Goal: Task Accomplishment & Management: Manage account settings

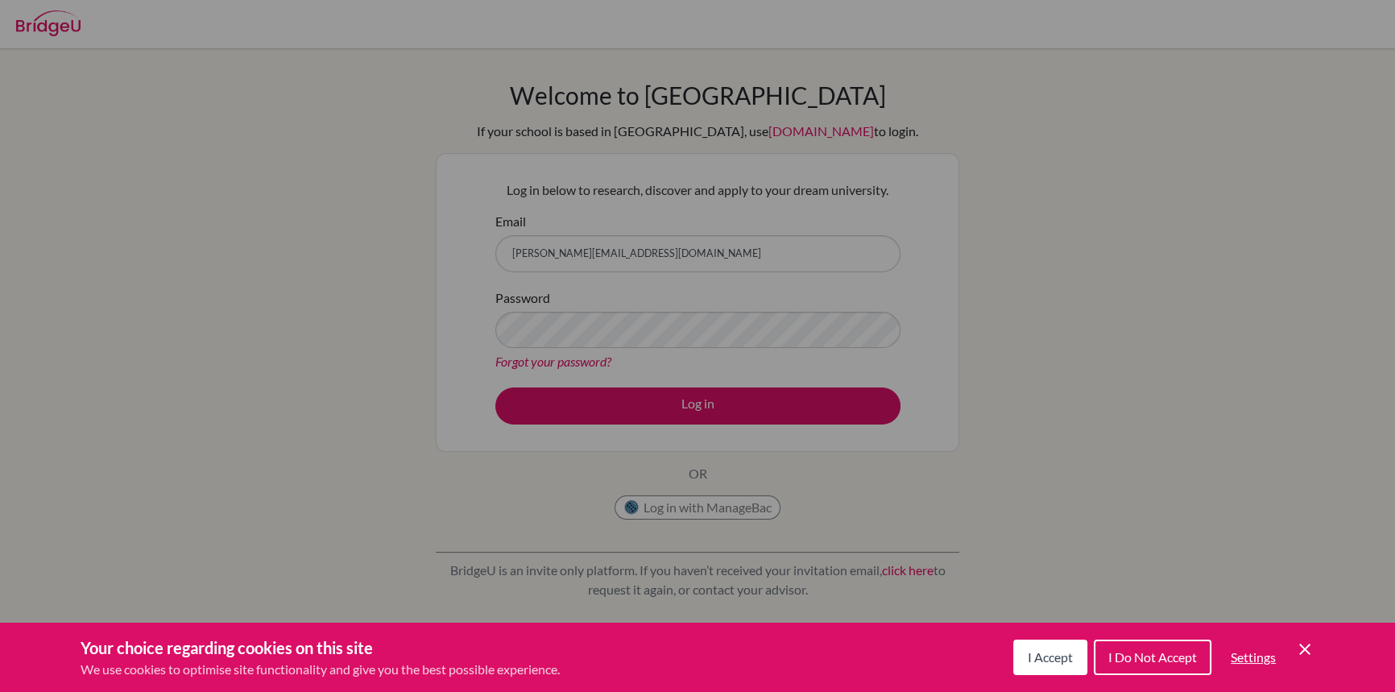
click at [726, 406] on div "Cookie Preferences" at bounding box center [697, 346] width 1395 height 692
click at [1047, 662] on span "I Accept" at bounding box center [1050, 656] width 45 height 15
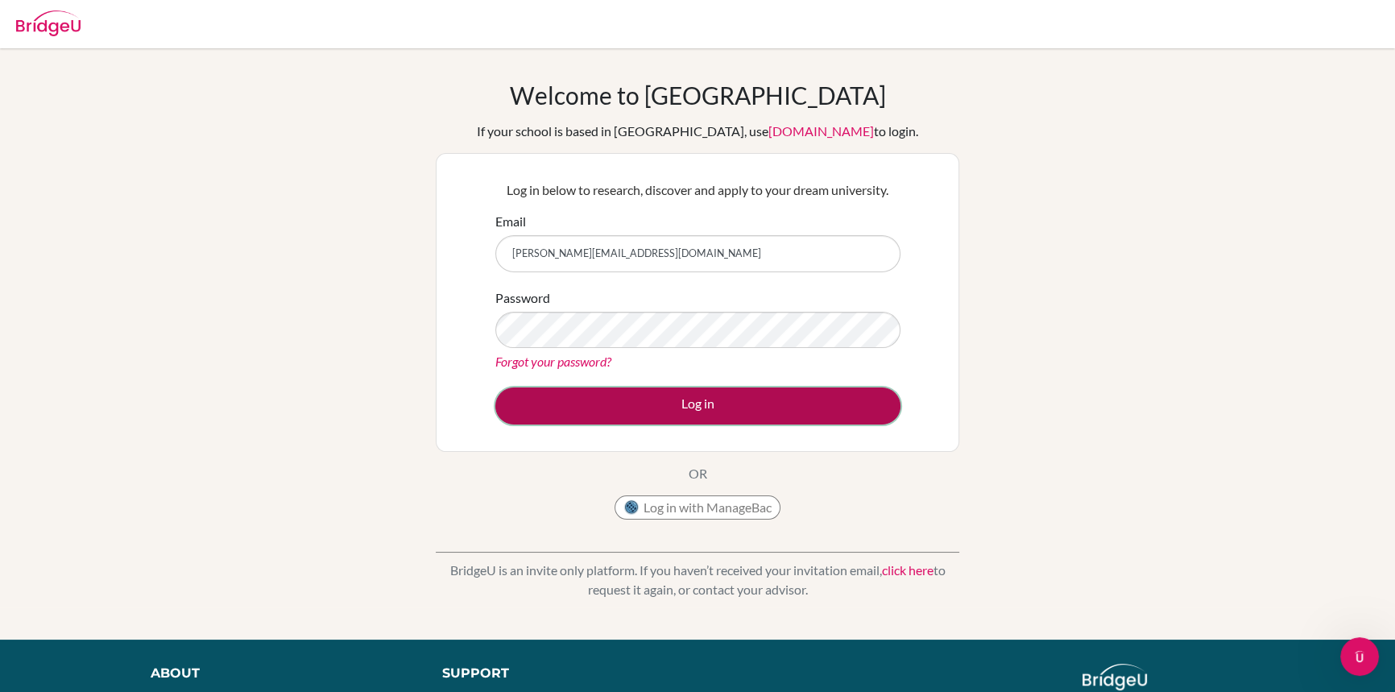
click at [794, 410] on button "Log in" at bounding box center [697, 405] width 405 height 37
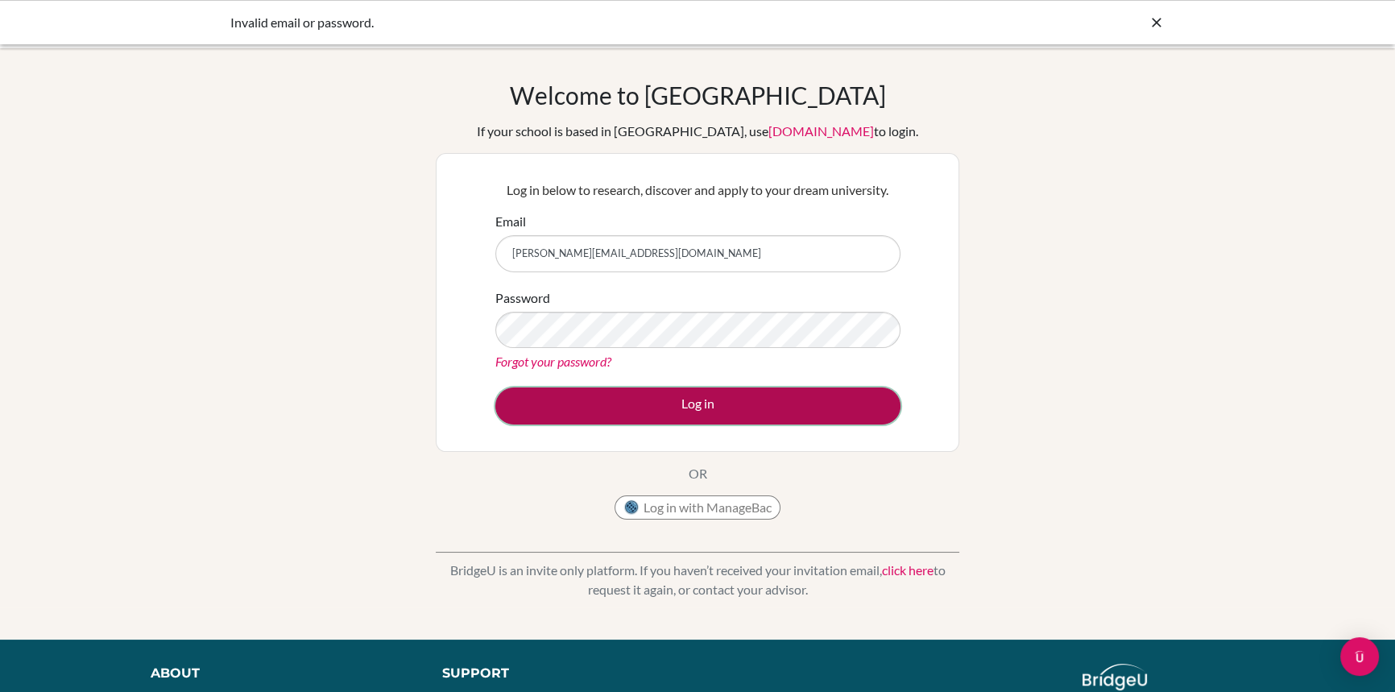
click at [797, 400] on button "Log in" at bounding box center [697, 405] width 405 height 37
click at [549, 403] on button "Log in" at bounding box center [697, 405] width 405 height 37
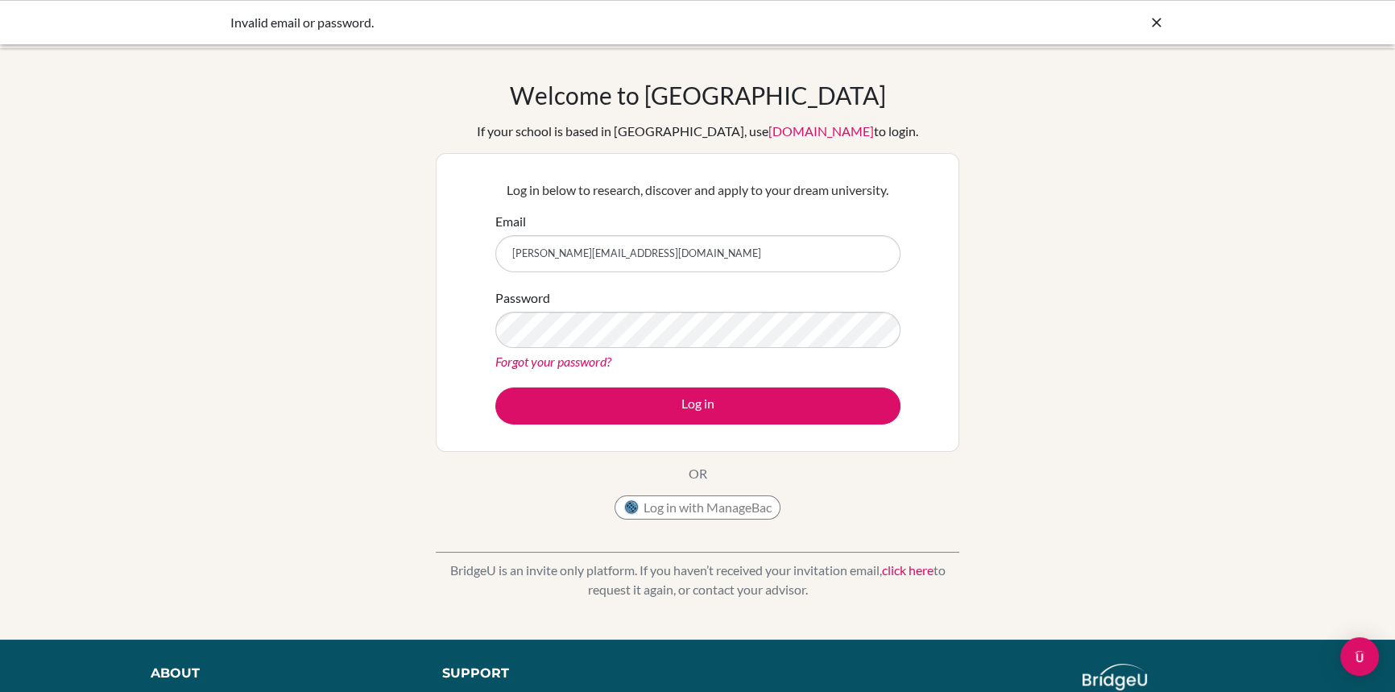
click at [495, 387] on button "Log in" at bounding box center [697, 405] width 405 height 37
click at [579, 361] on link "Forgot your password?" at bounding box center [553, 361] width 116 height 15
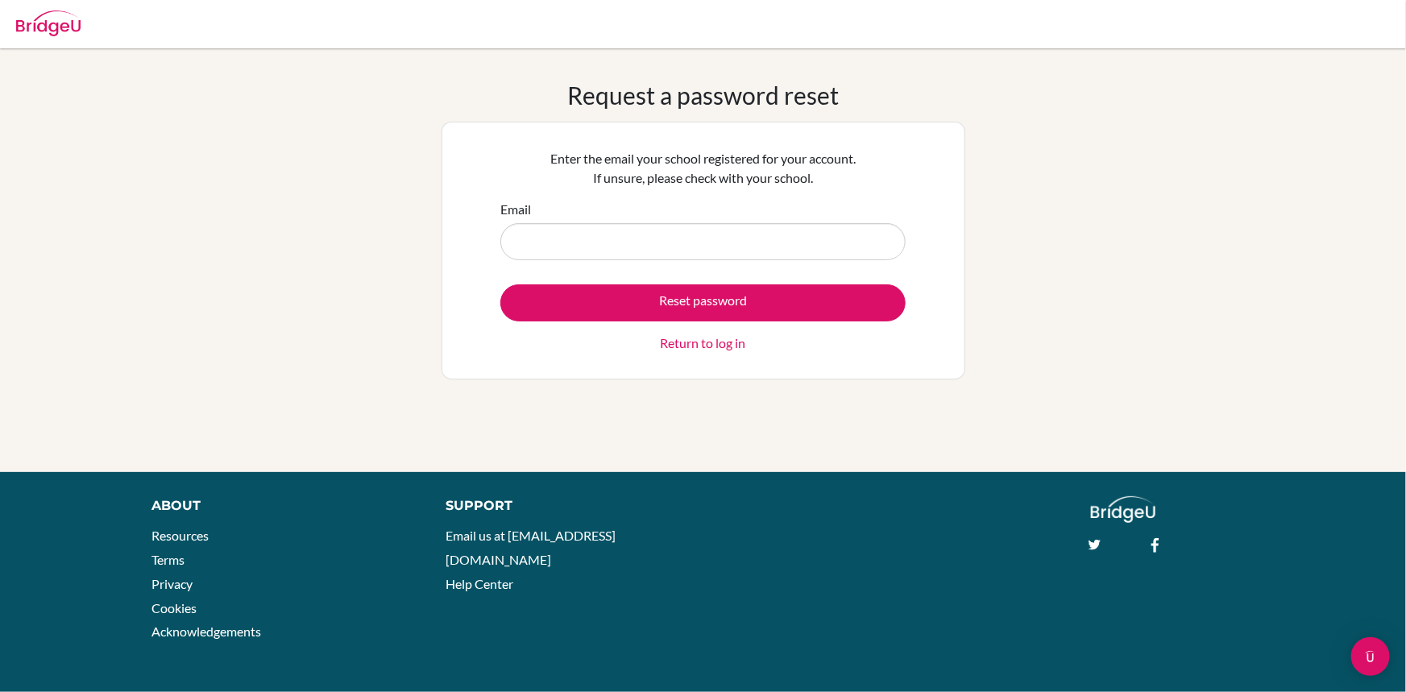
click at [622, 247] on input "Email" at bounding box center [702, 241] width 405 height 37
type input "[PERSON_NAME][EMAIL_ADDRESS][DOMAIN_NAME]"
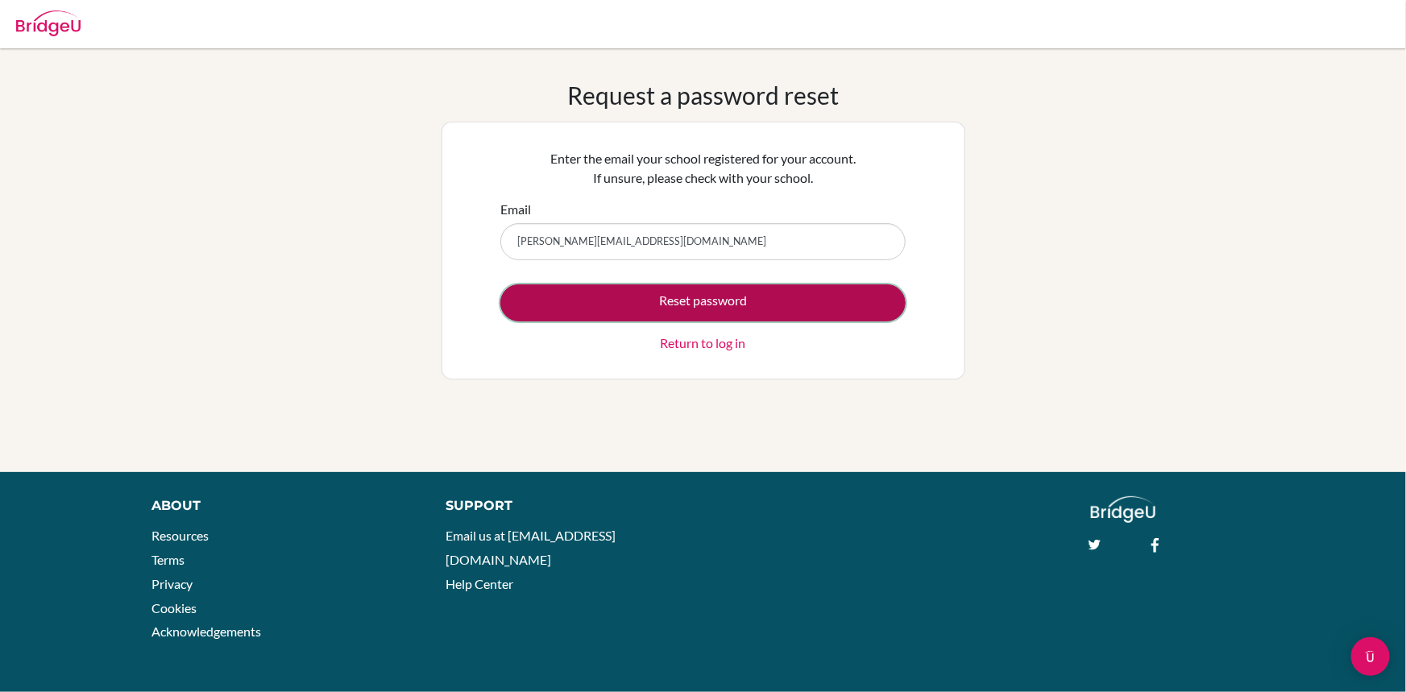
click at [756, 306] on button "Reset password" at bounding box center [702, 302] width 405 height 37
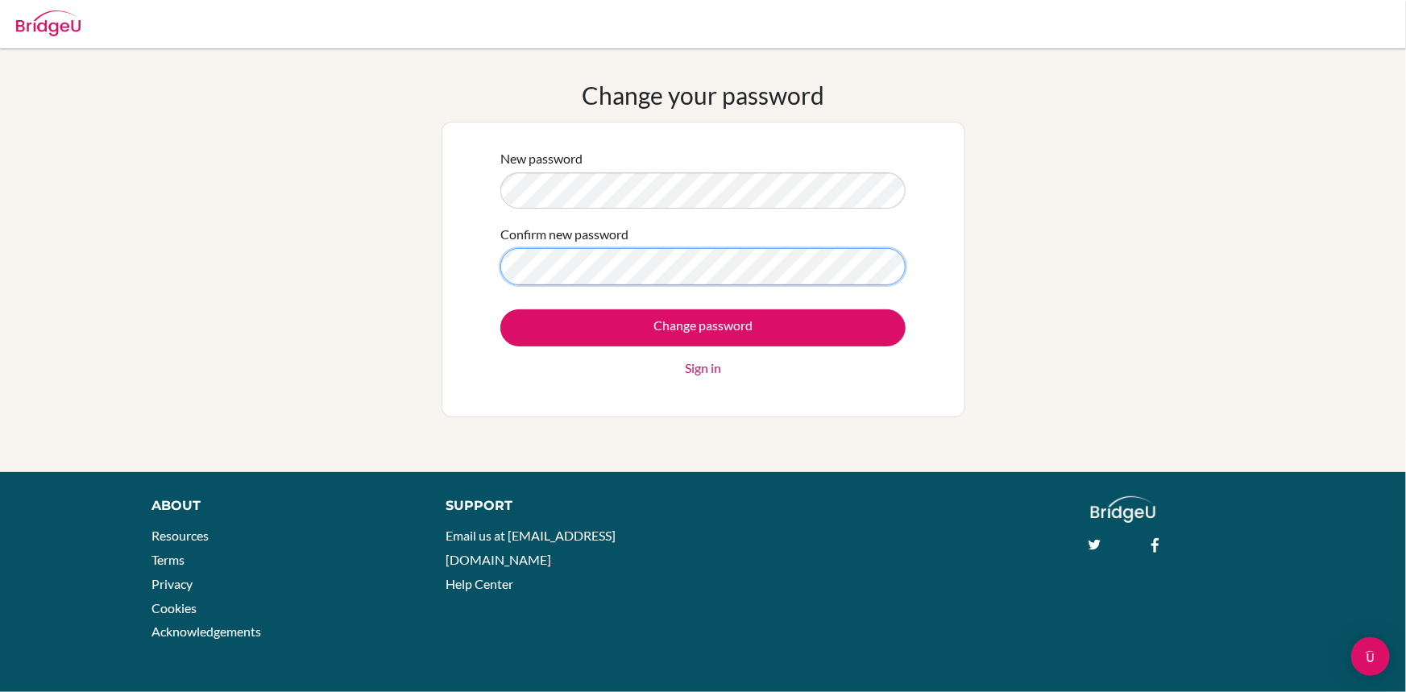
click at [500, 309] on input "Change password" at bounding box center [702, 327] width 405 height 37
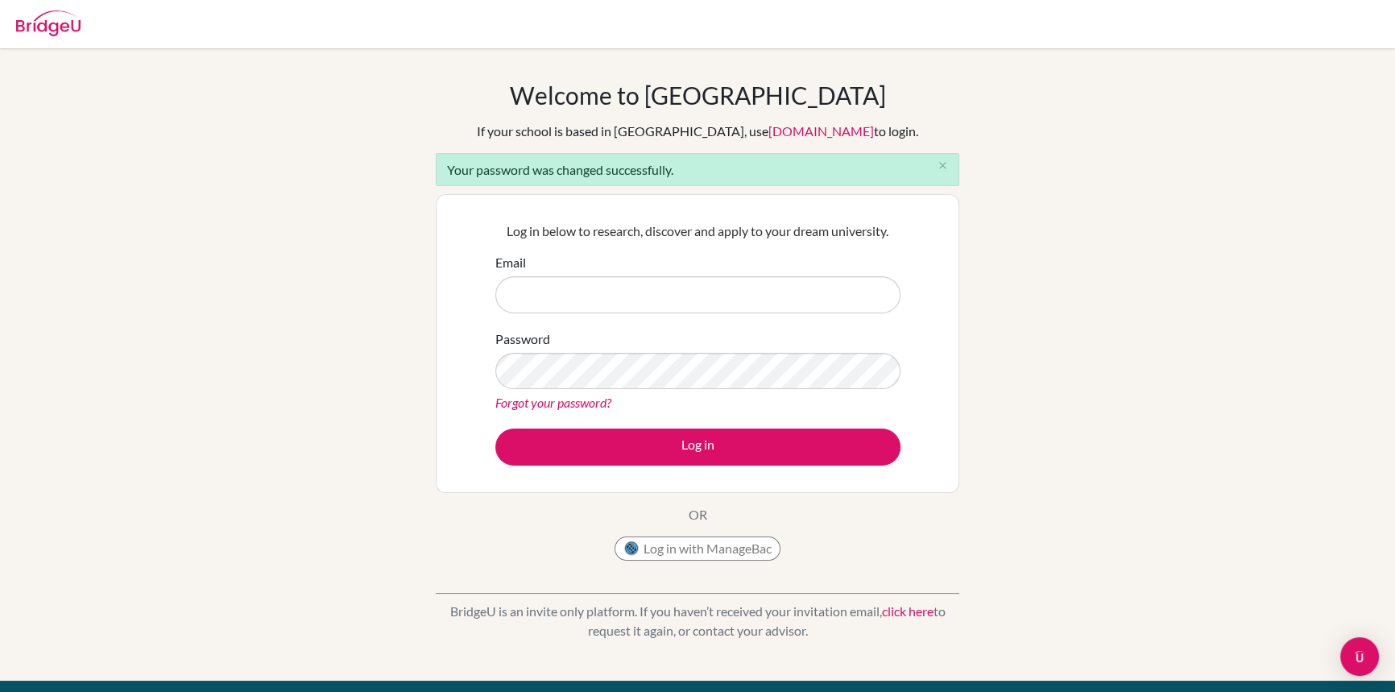
type input "[PERSON_NAME][EMAIL_ADDRESS][DOMAIN_NAME]"
click at [465, 364] on div "Log in below to research, discover and apply to your dream university. Email ja…" at bounding box center [698, 343] width 524 height 299
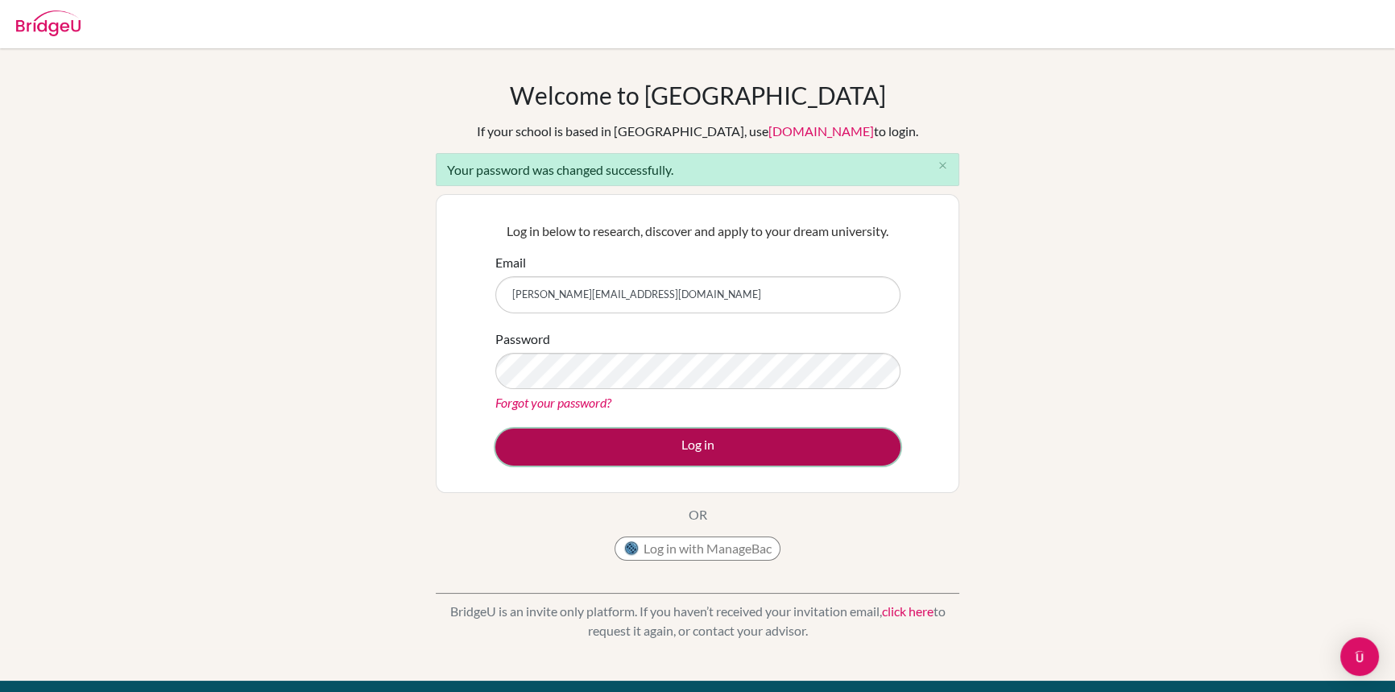
click at [702, 446] on button "Log in" at bounding box center [697, 447] width 405 height 37
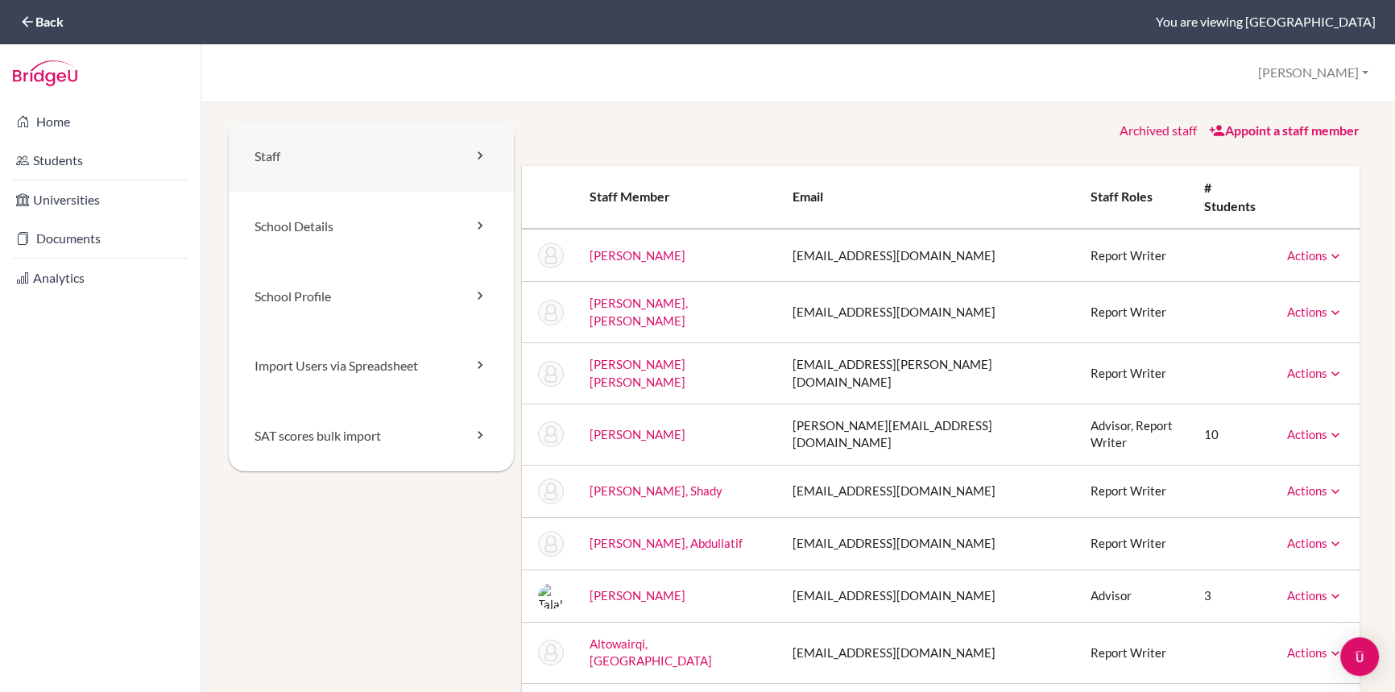
click at [271, 160] on link "Staff" at bounding box center [371, 157] width 285 height 70
click at [472, 157] on icon at bounding box center [480, 155] width 16 height 16
click at [1252, 133] on link "Appoint a staff member" at bounding box center [1284, 129] width 151 height 15
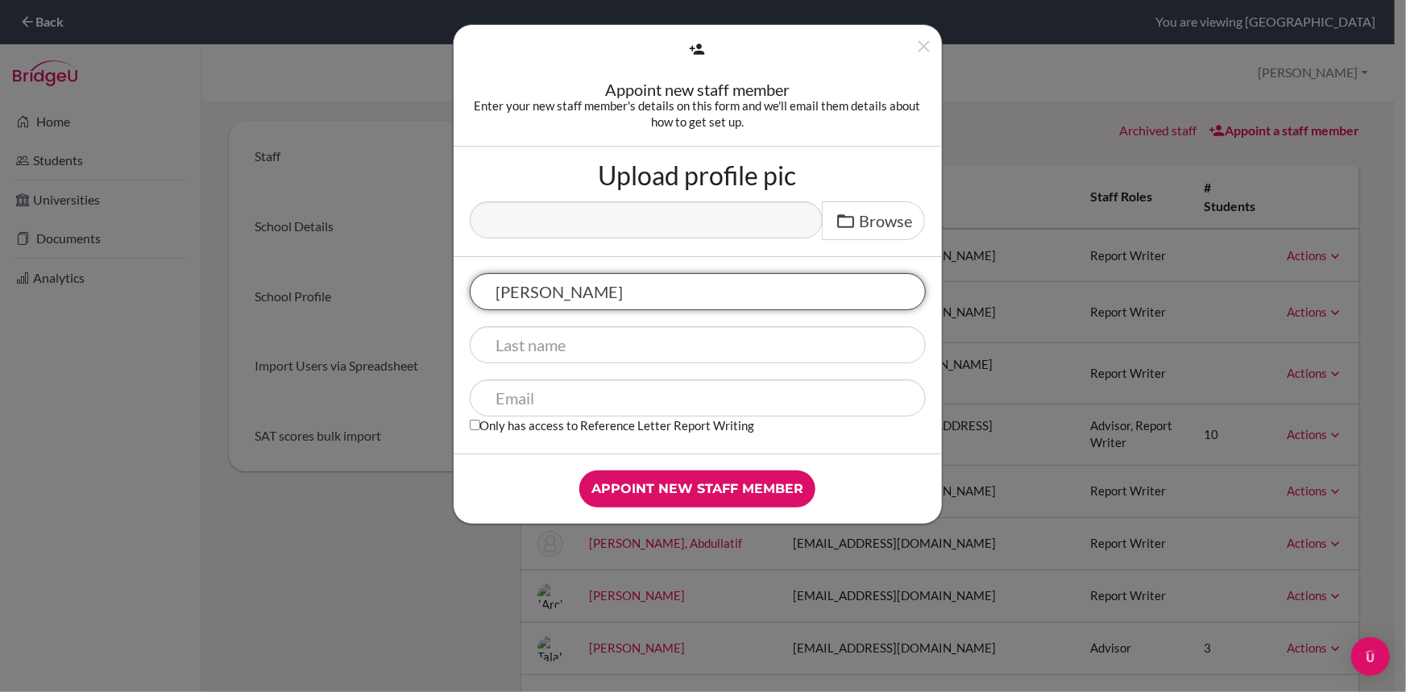
type input "Vincent"
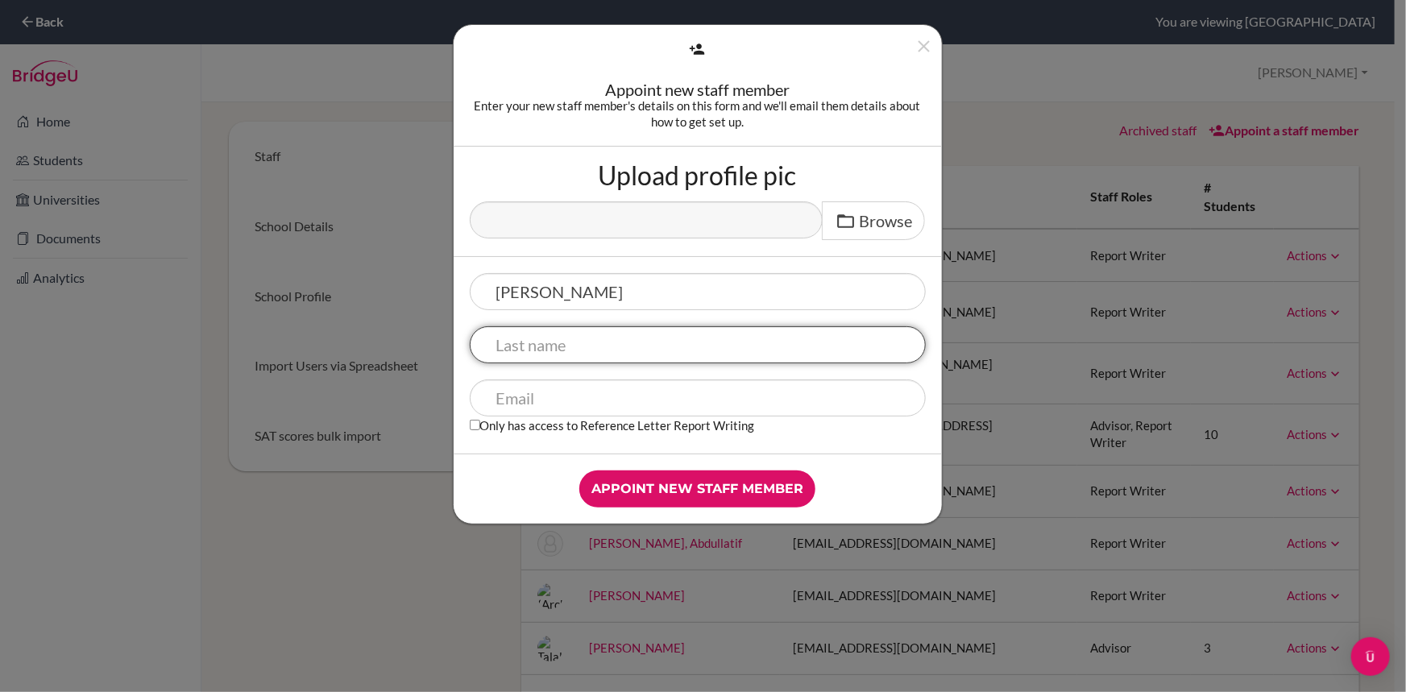
click at [594, 348] on input "text" at bounding box center [698, 344] width 456 height 37
type input "Juvida"
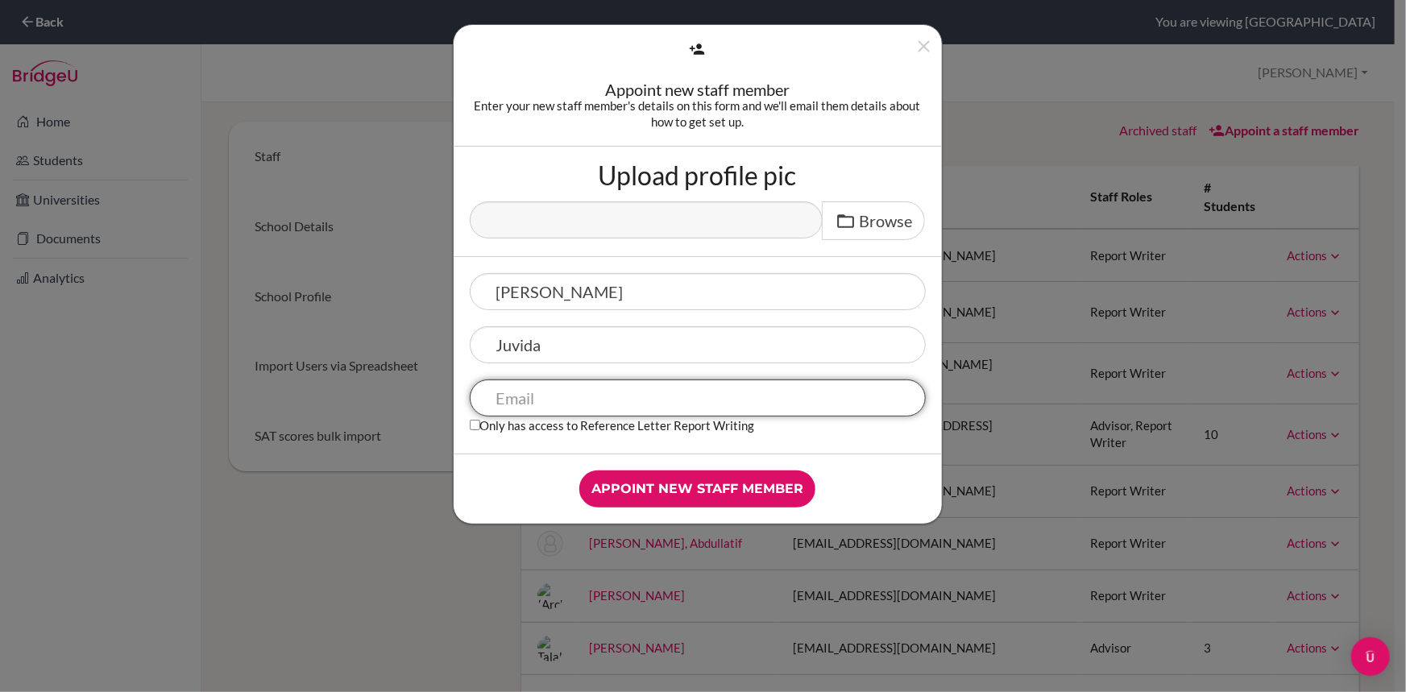
click at [576, 399] on input "text" at bounding box center [698, 397] width 456 height 37
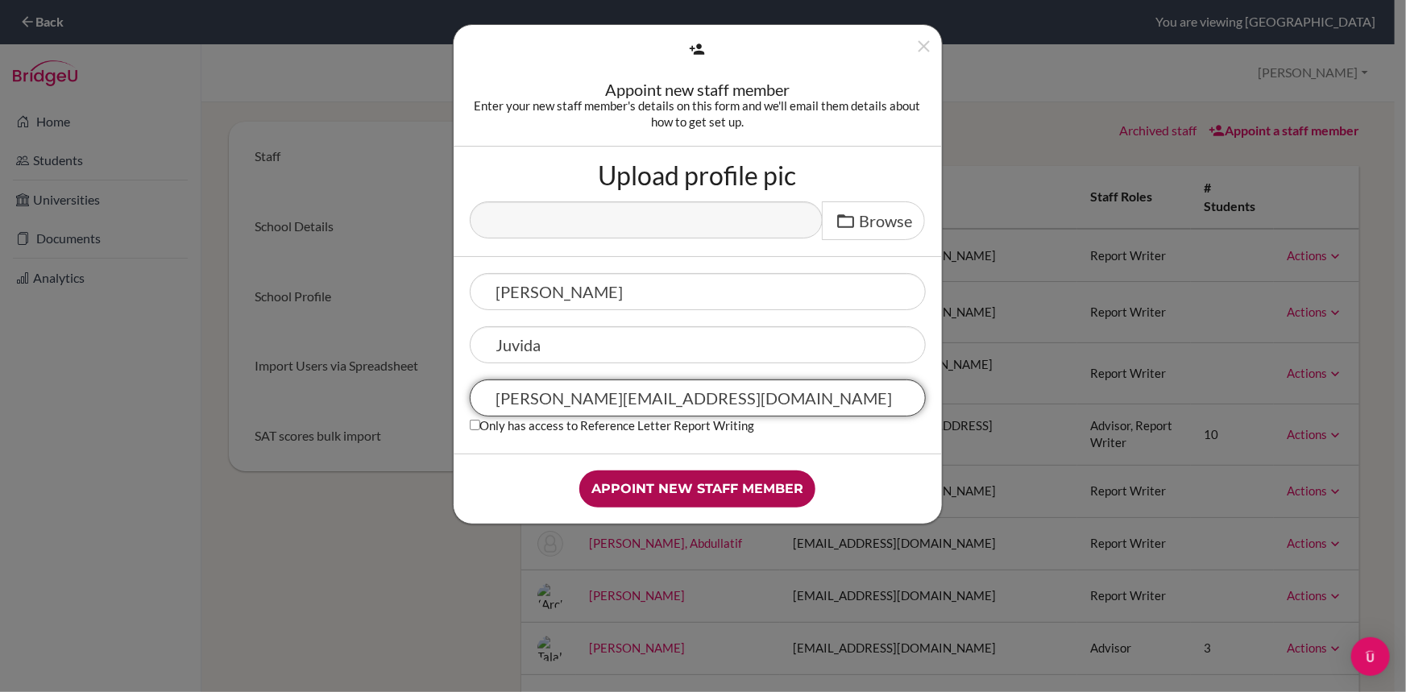
type input "vincent.juvida@jischool.org"
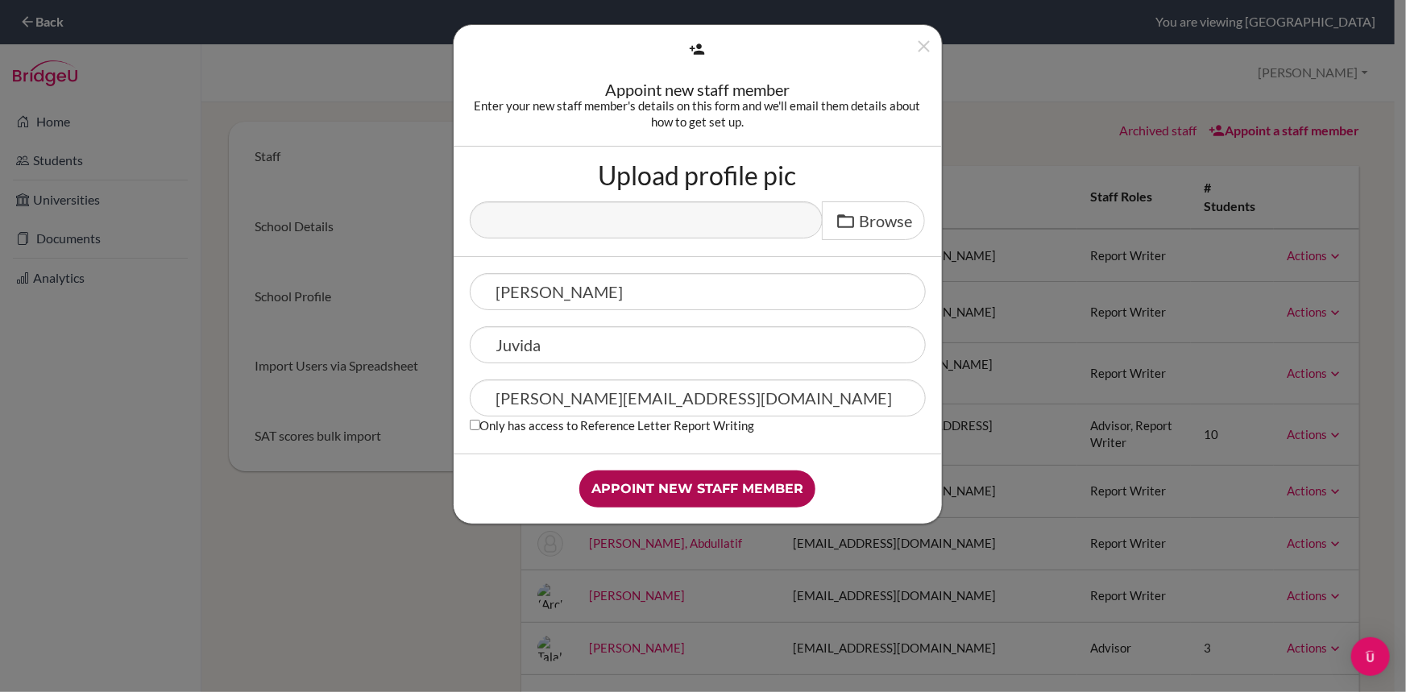
click at [696, 491] on input "Appoint new staff member" at bounding box center [697, 488] width 236 height 37
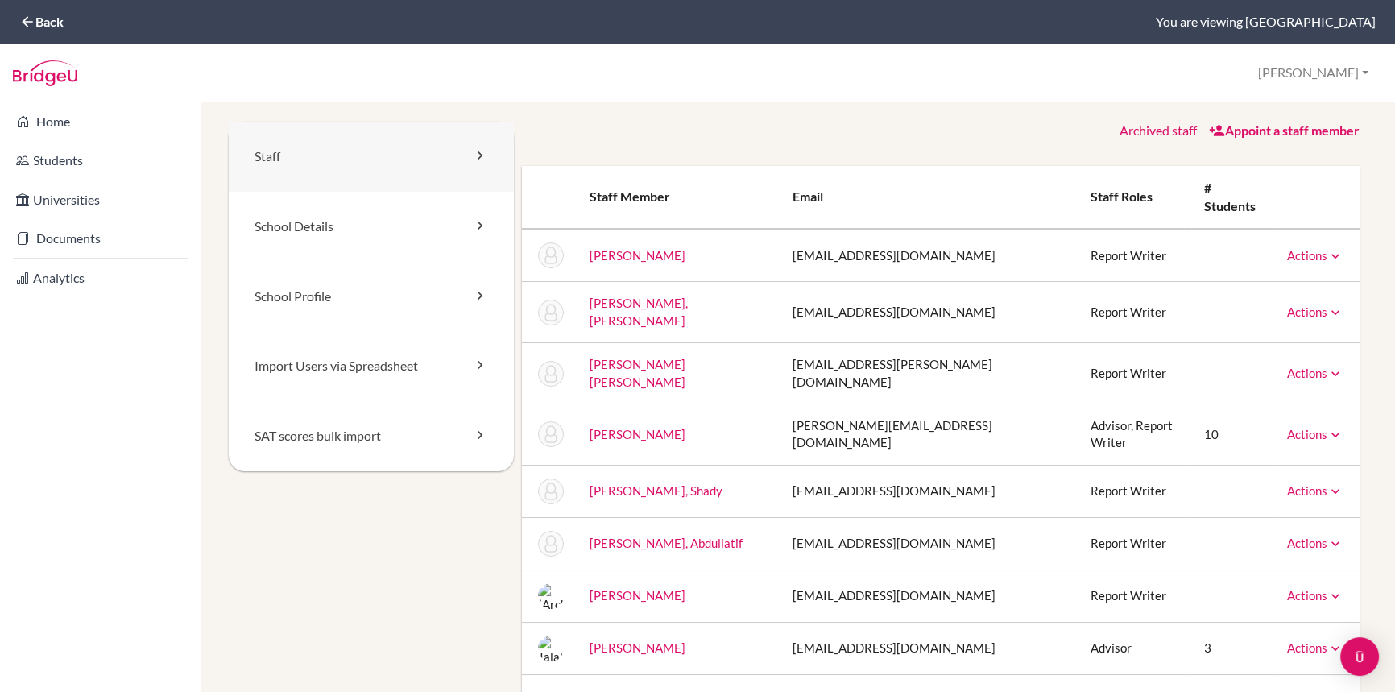
click at [307, 152] on link "Staff" at bounding box center [371, 157] width 285 height 70
click at [1240, 129] on link "Appoint a staff member" at bounding box center [1284, 129] width 151 height 15
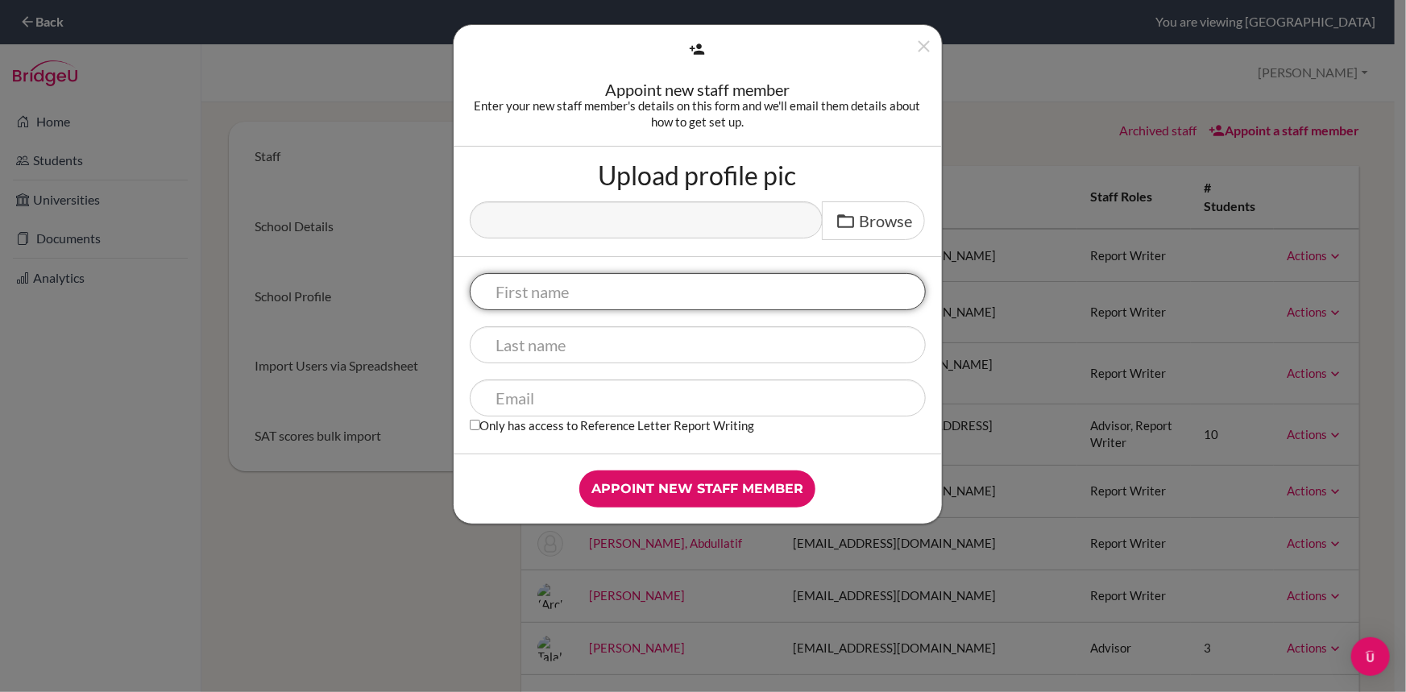
click at [610, 299] on input "text" at bounding box center [698, 291] width 456 height 37
type input "[PERSON_NAME]"
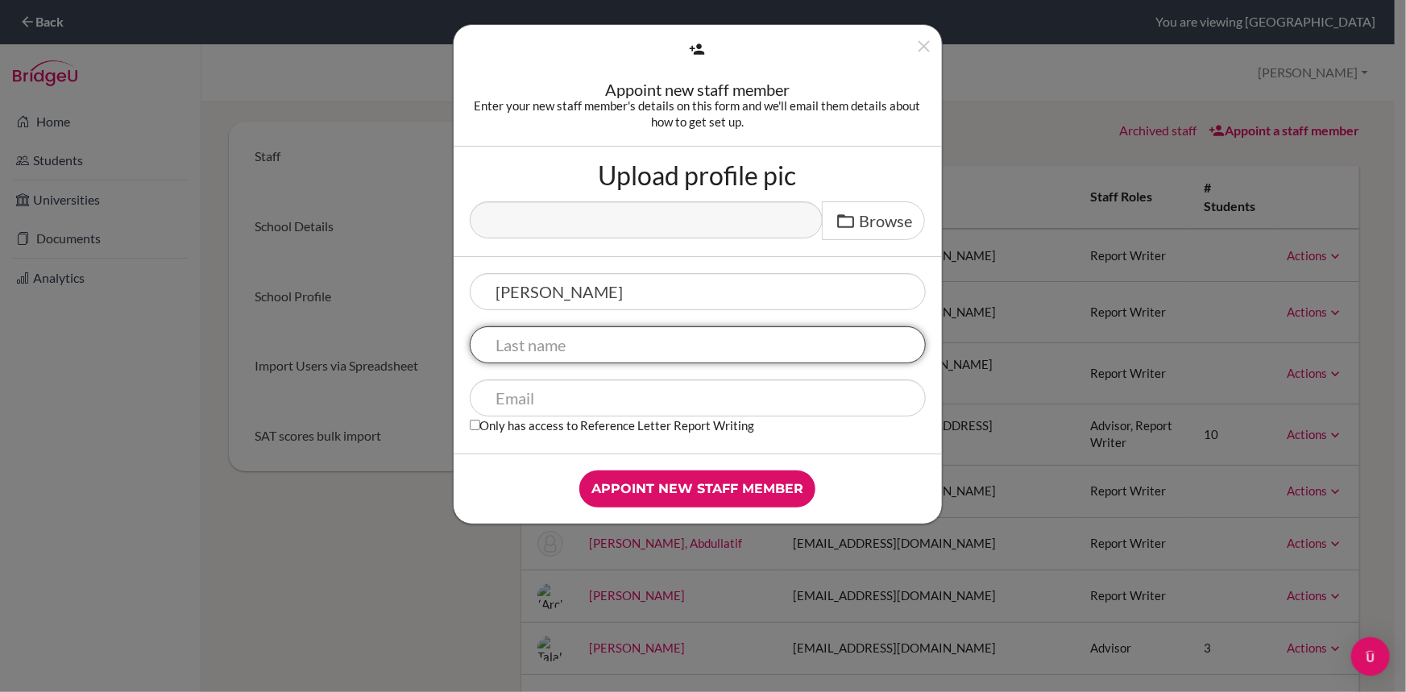
click at [582, 361] on input "text" at bounding box center [698, 344] width 456 height 37
type input "Juvida"
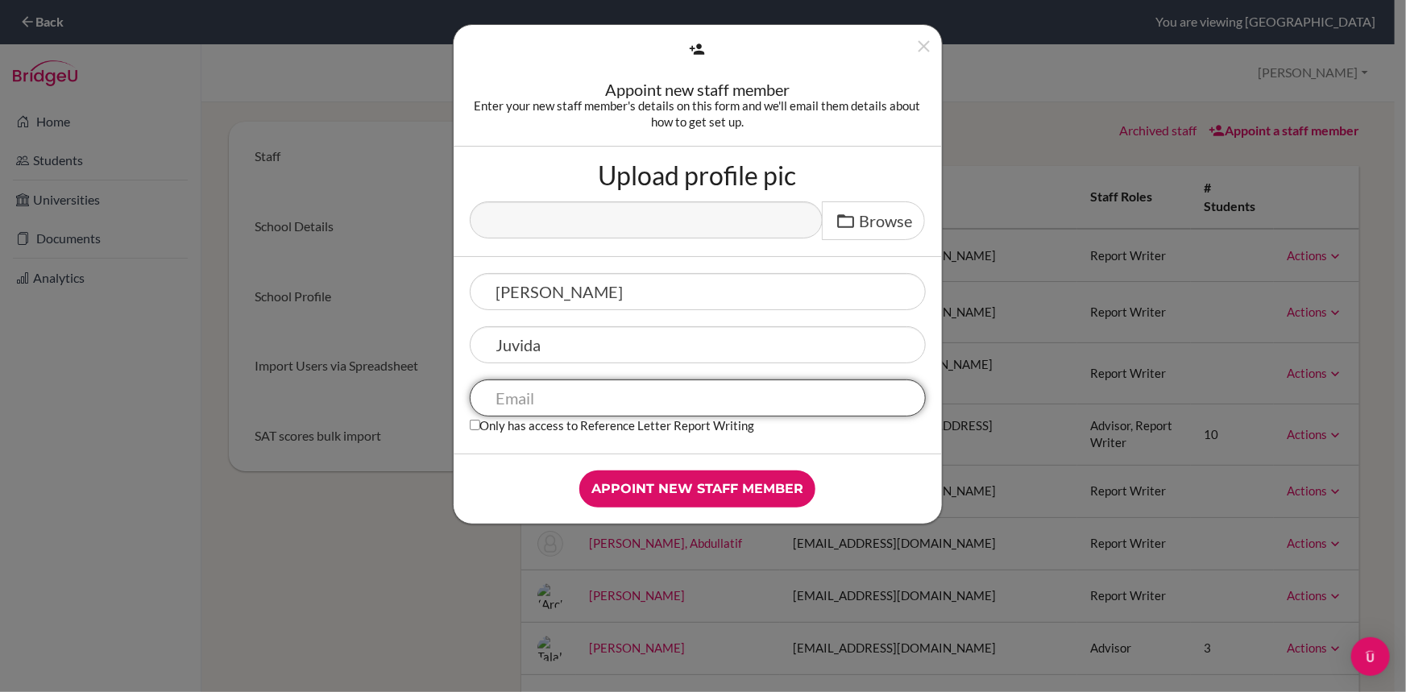
click at [527, 396] on input "text" at bounding box center [698, 397] width 456 height 37
type input "vincent.juvida@jischool.org"
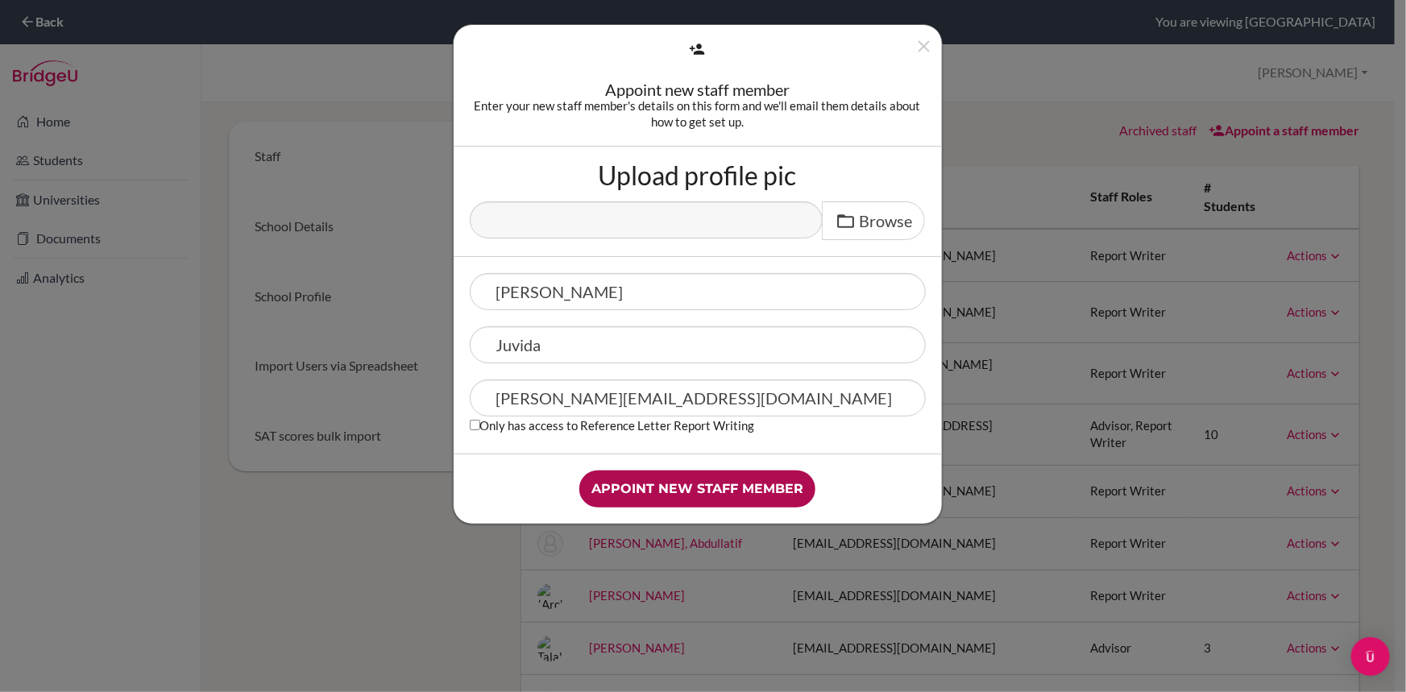
click at [686, 484] on input "Appoint new staff member" at bounding box center [697, 488] width 236 height 37
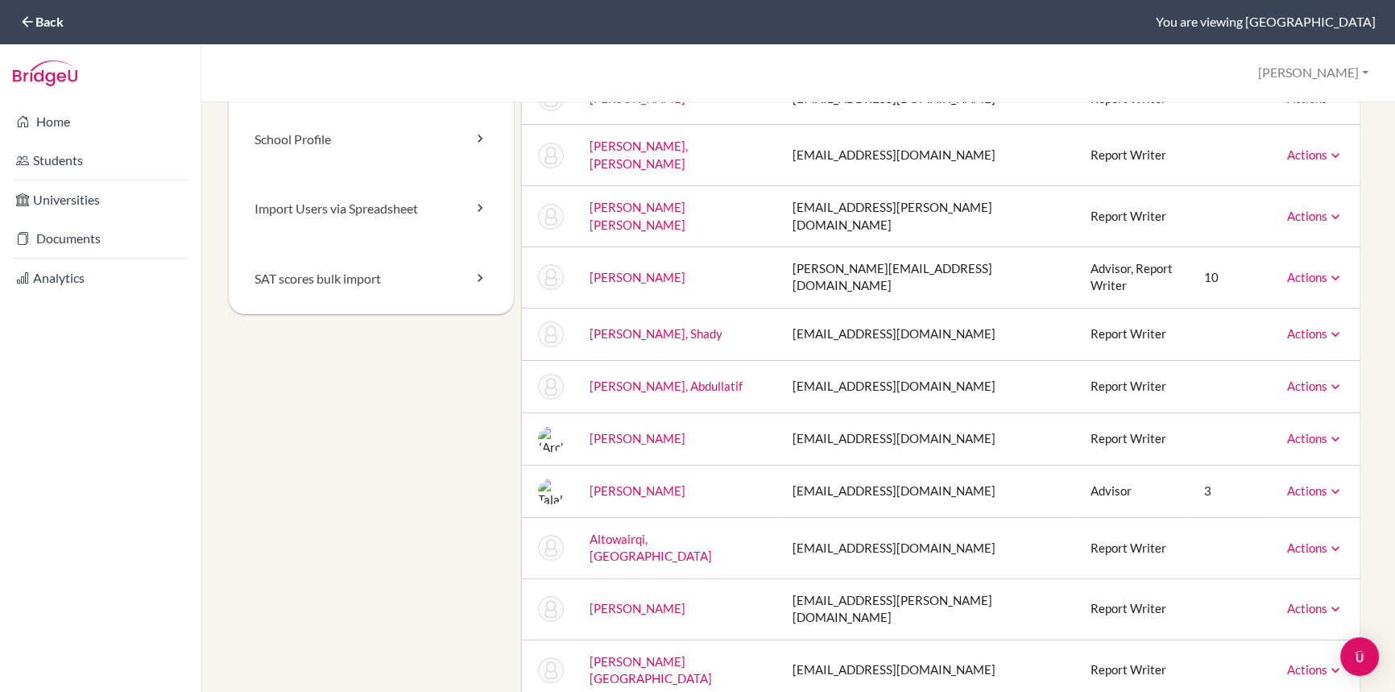
scroll to position [73, 0]
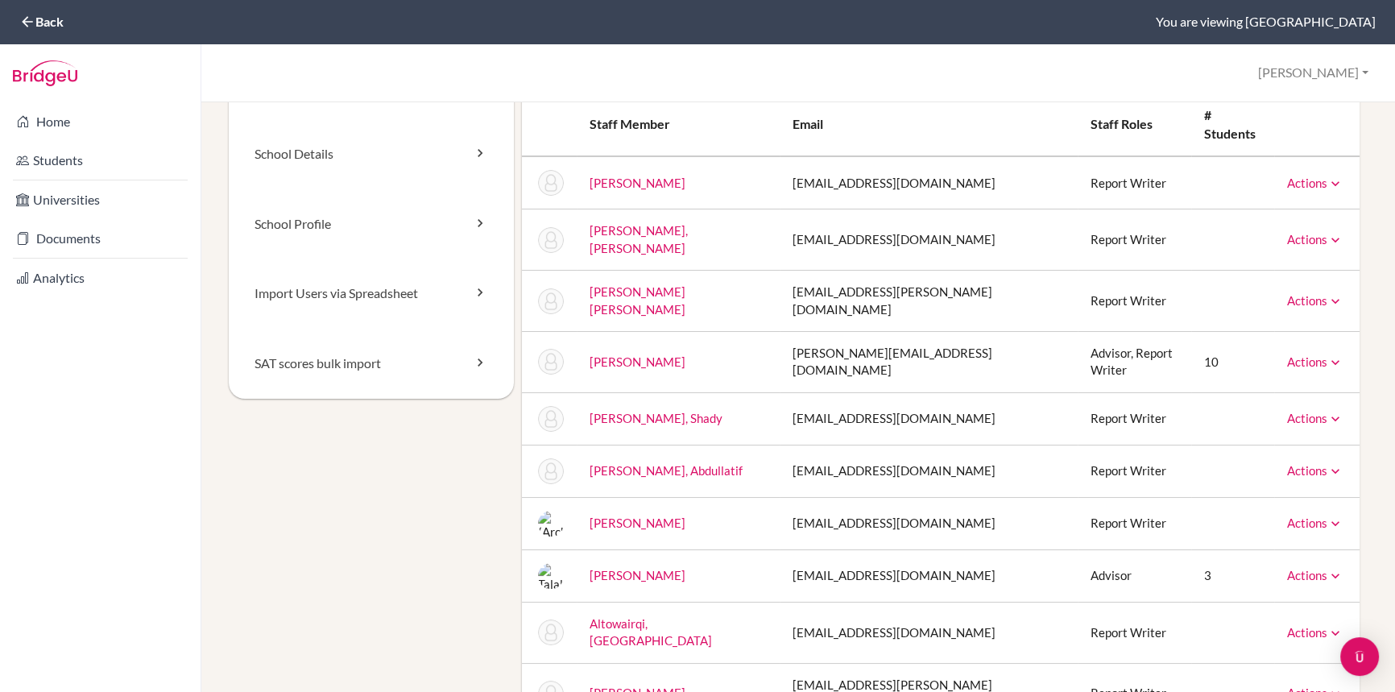
click at [1328, 516] on icon at bounding box center [1336, 524] width 16 height 16
click at [1284, 539] on link "Unarchive" at bounding box center [1279, 550] width 127 height 23
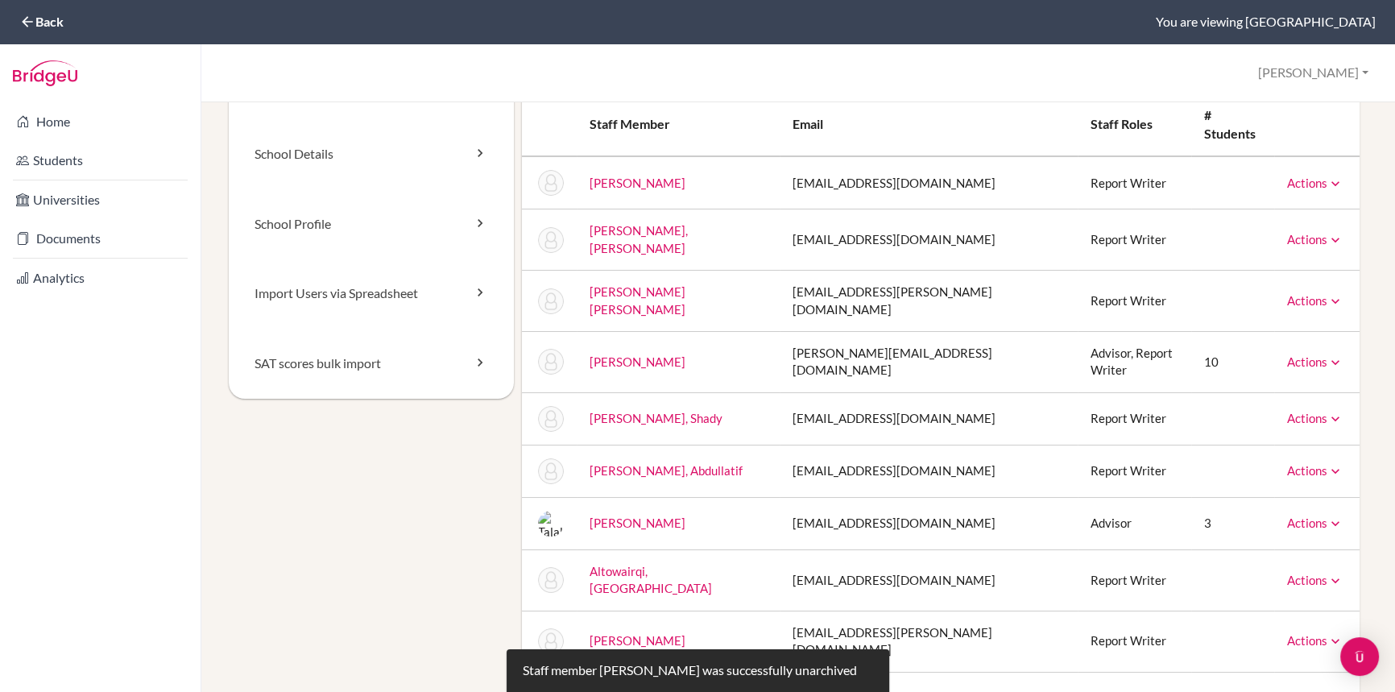
click at [1328, 516] on icon at bounding box center [1336, 524] width 16 height 16
click at [1246, 585] on link "Archive" at bounding box center [1274, 596] width 137 height 23
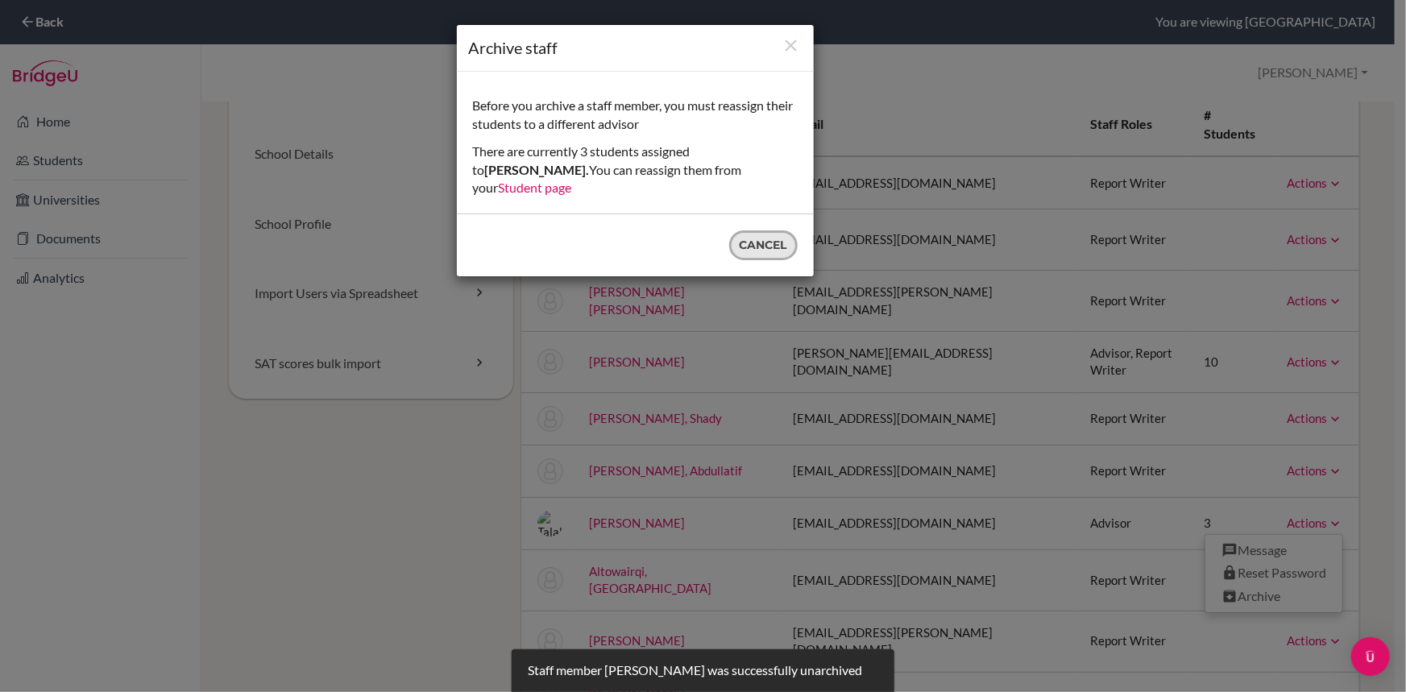
click at [759, 230] on button "Cancel" at bounding box center [763, 245] width 68 height 30
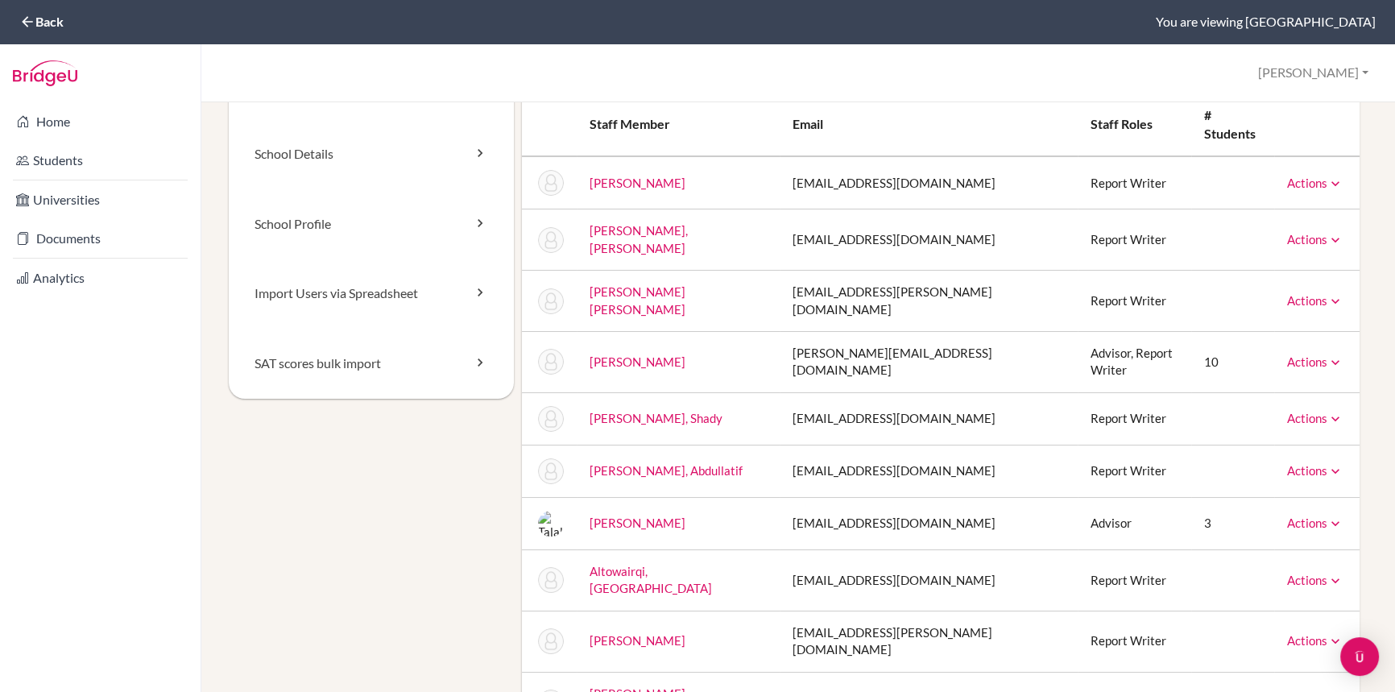
click at [1328, 516] on icon at bounding box center [1336, 524] width 16 height 16
click at [1249, 585] on link "Archive" at bounding box center [1274, 596] width 137 height 23
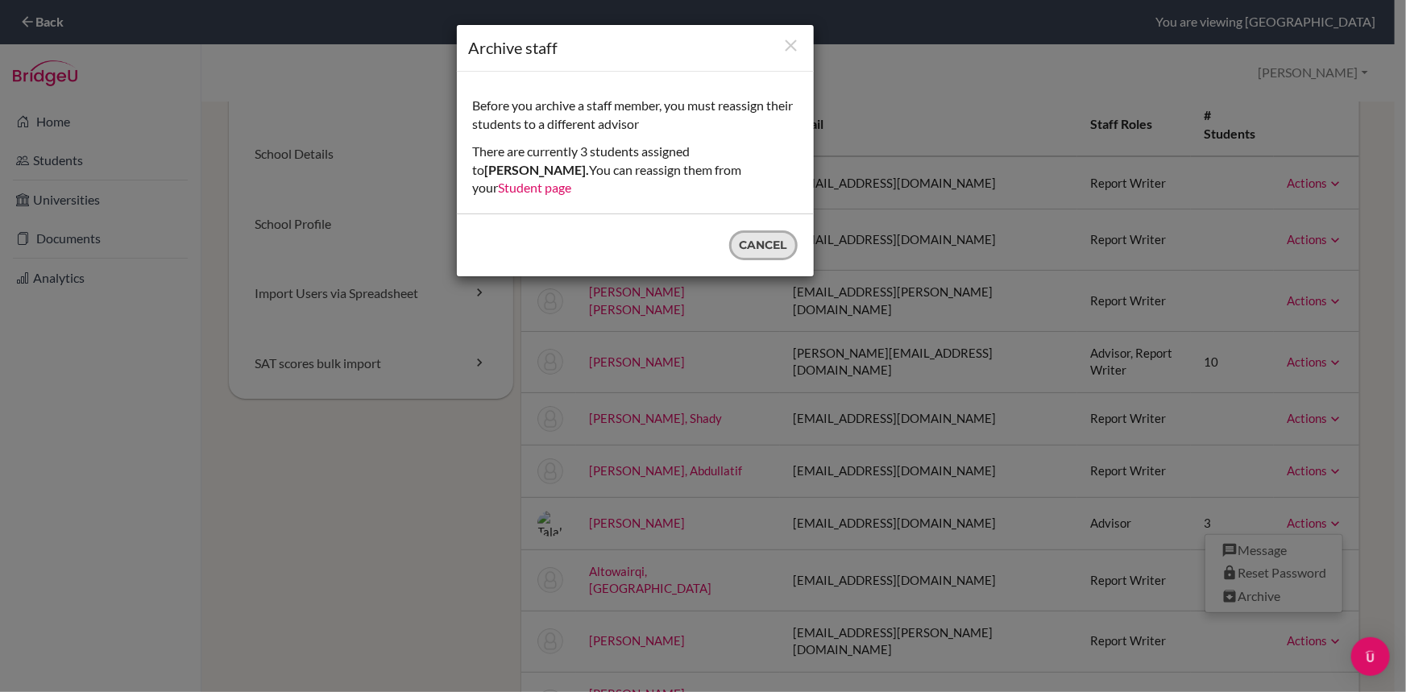
drag, startPoint x: 754, startPoint y: 226, endPoint x: 717, endPoint y: 230, distance: 37.4
click at [754, 230] on button "Cancel" at bounding box center [763, 245] width 68 height 30
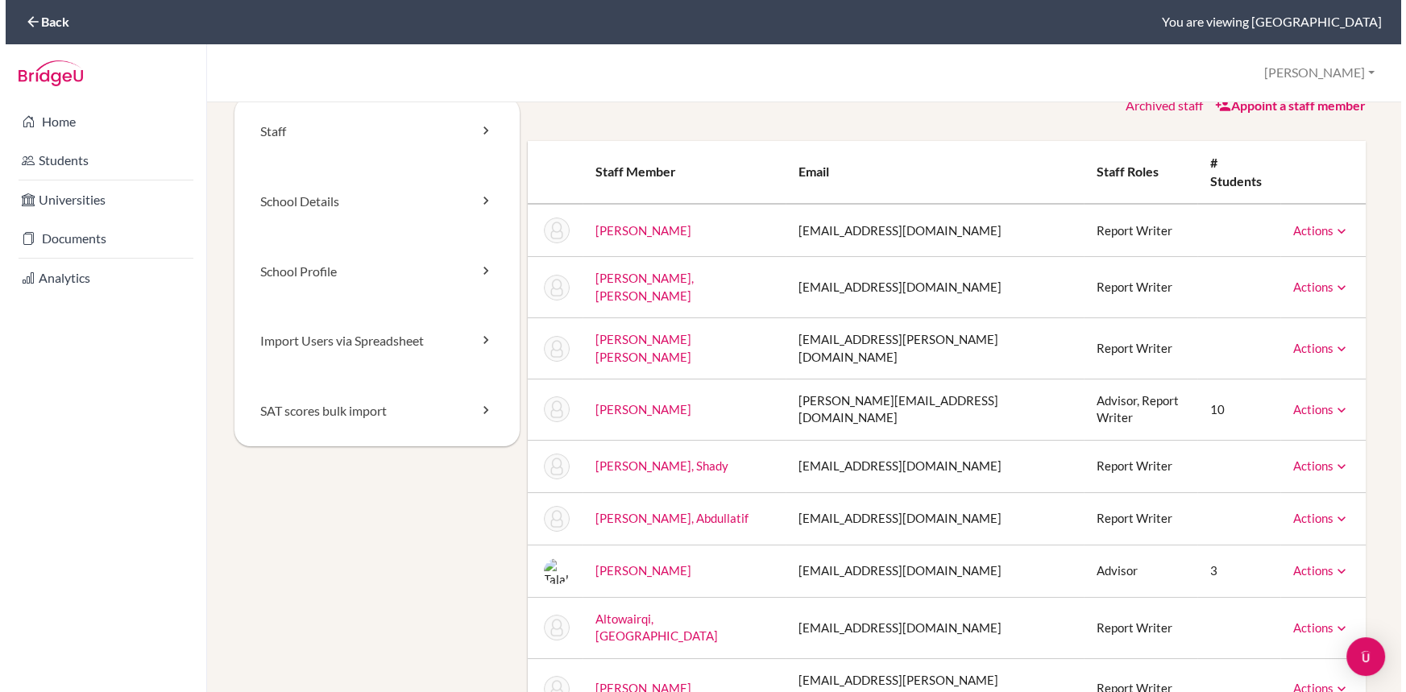
scroll to position [0, 0]
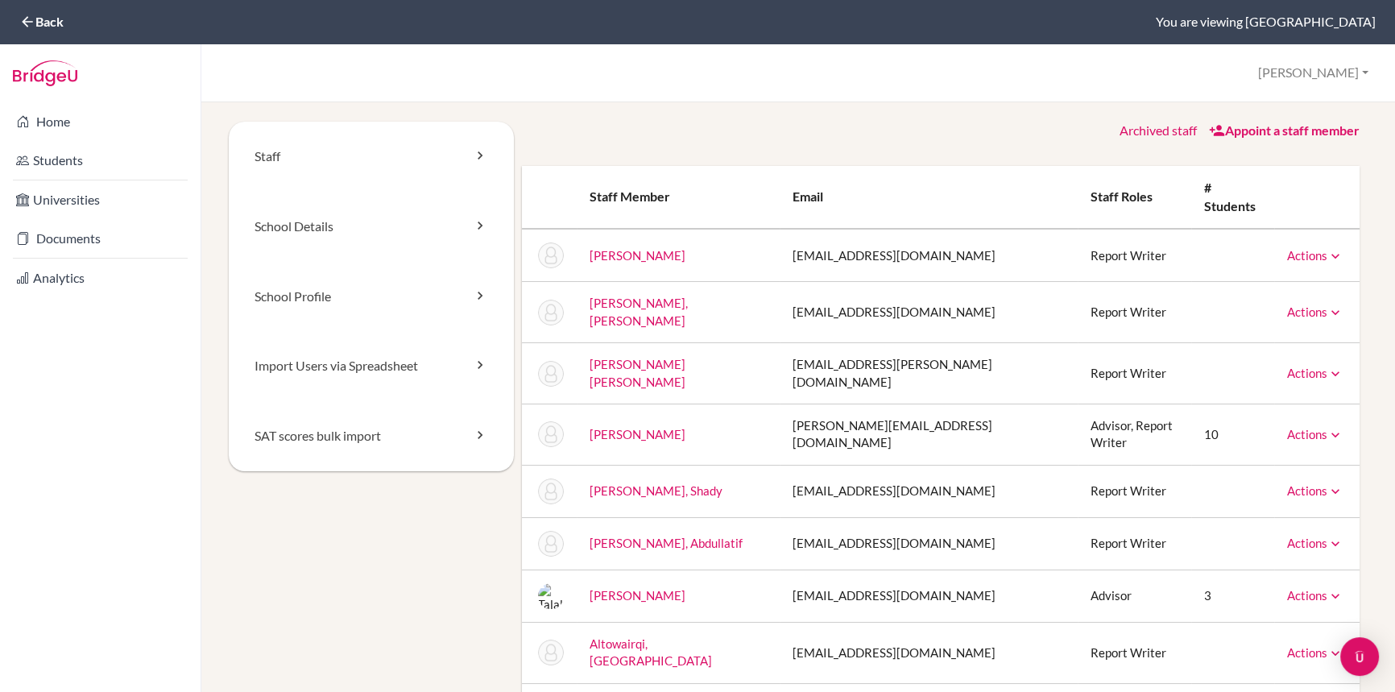
click at [1266, 127] on link "Appoint a staff member" at bounding box center [1284, 129] width 151 height 15
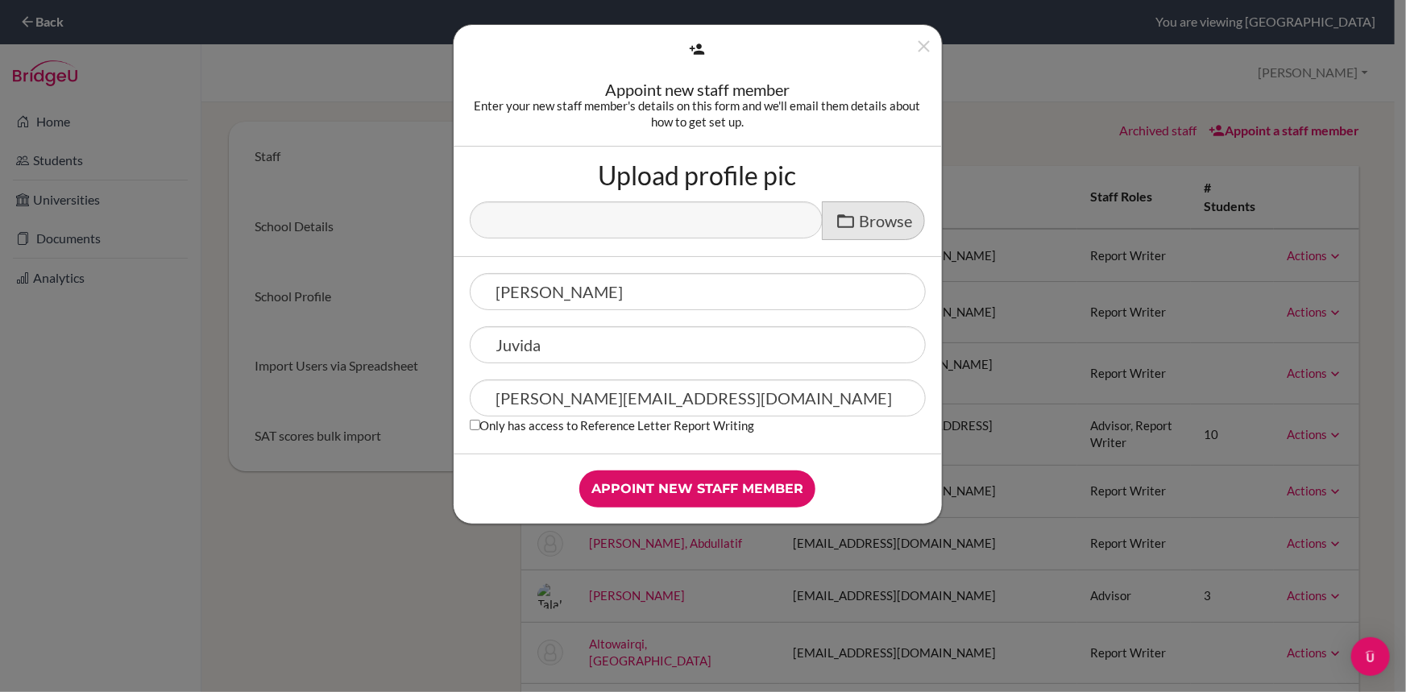
click at [853, 216] on span at bounding box center [845, 221] width 20 height 20
click at [716, 216] on input "Upload profile pic" at bounding box center [593, 210] width 247 height 19
click at [679, 487] on input "Appoint new staff member" at bounding box center [697, 488] width 236 height 37
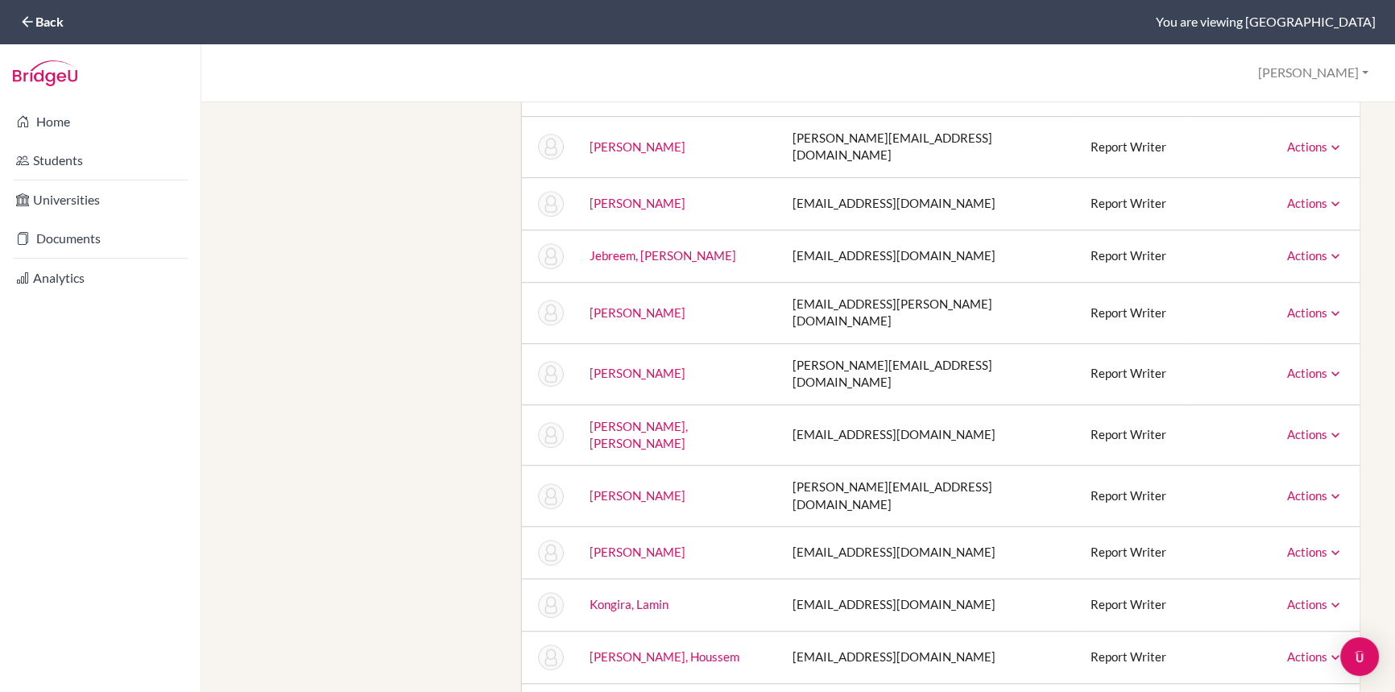
scroll to position [1318, 0]
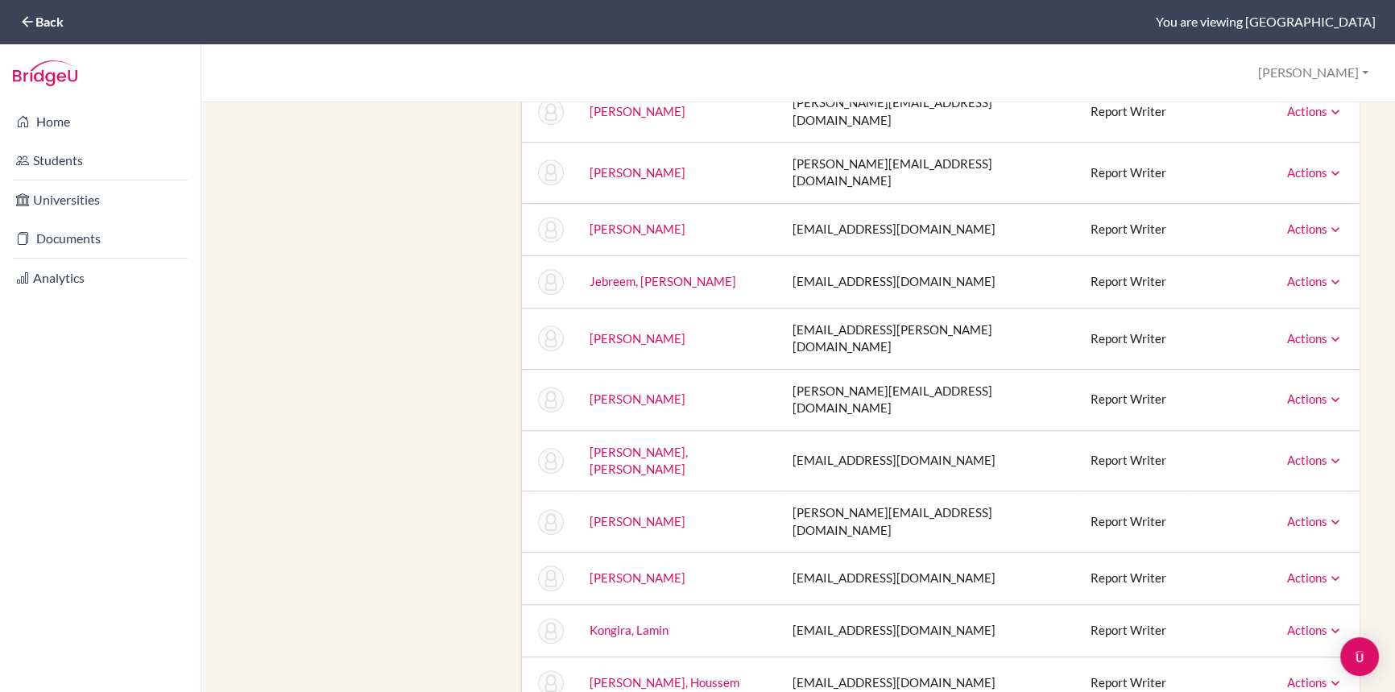
click at [1316, 392] on link "Actions" at bounding box center [1315, 399] width 56 height 15
click at [638, 392] on link "Juvida, Vincent" at bounding box center [638, 399] width 96 height 15
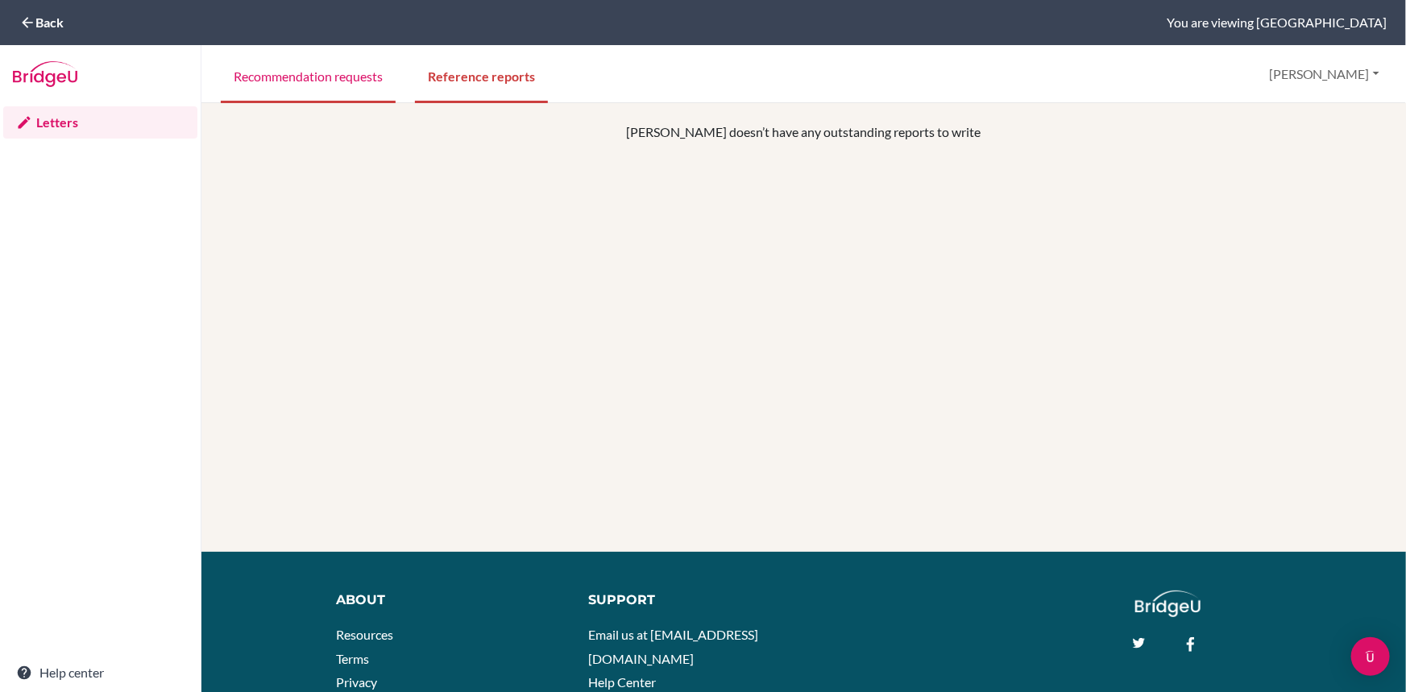
click at [275, 77] on link "Recommendation requests" at bounding box center [308, 76] width 175 height 56
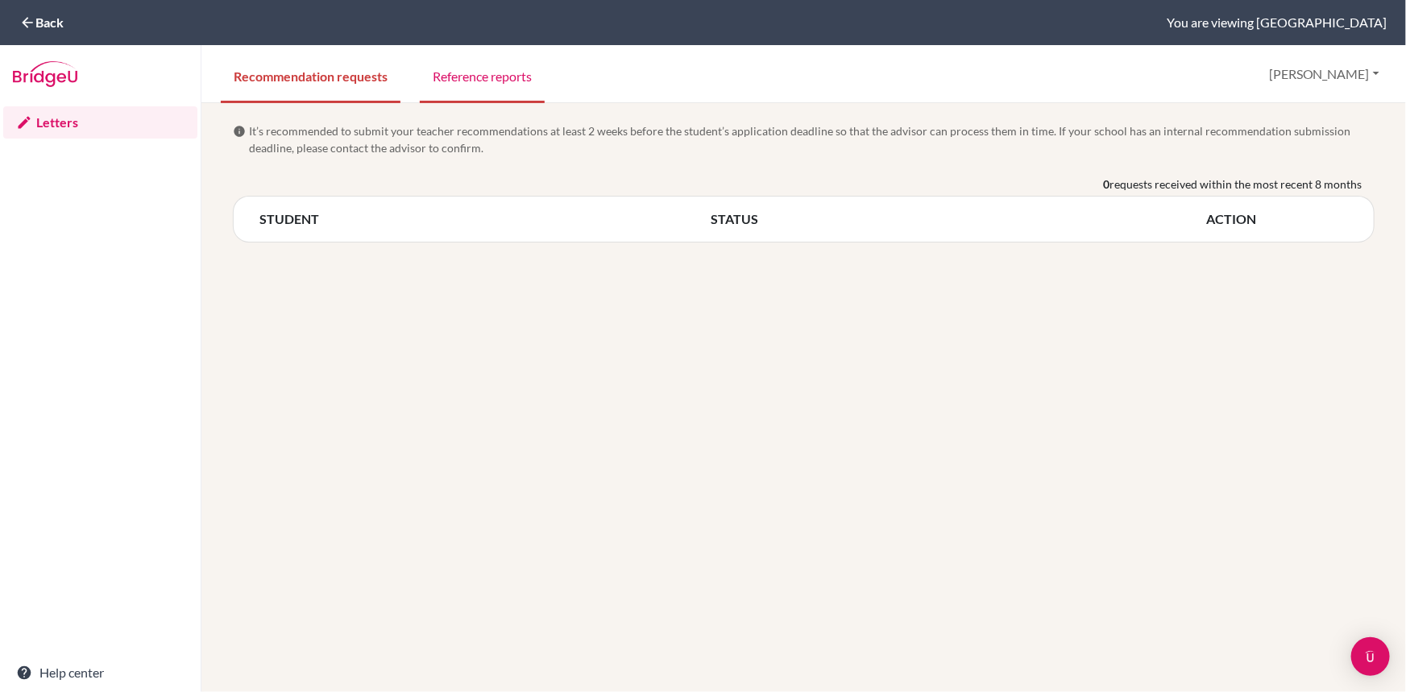
click at [489, 75] on link "Reference reports" at bounding box center [482, 76] width 125 height 56
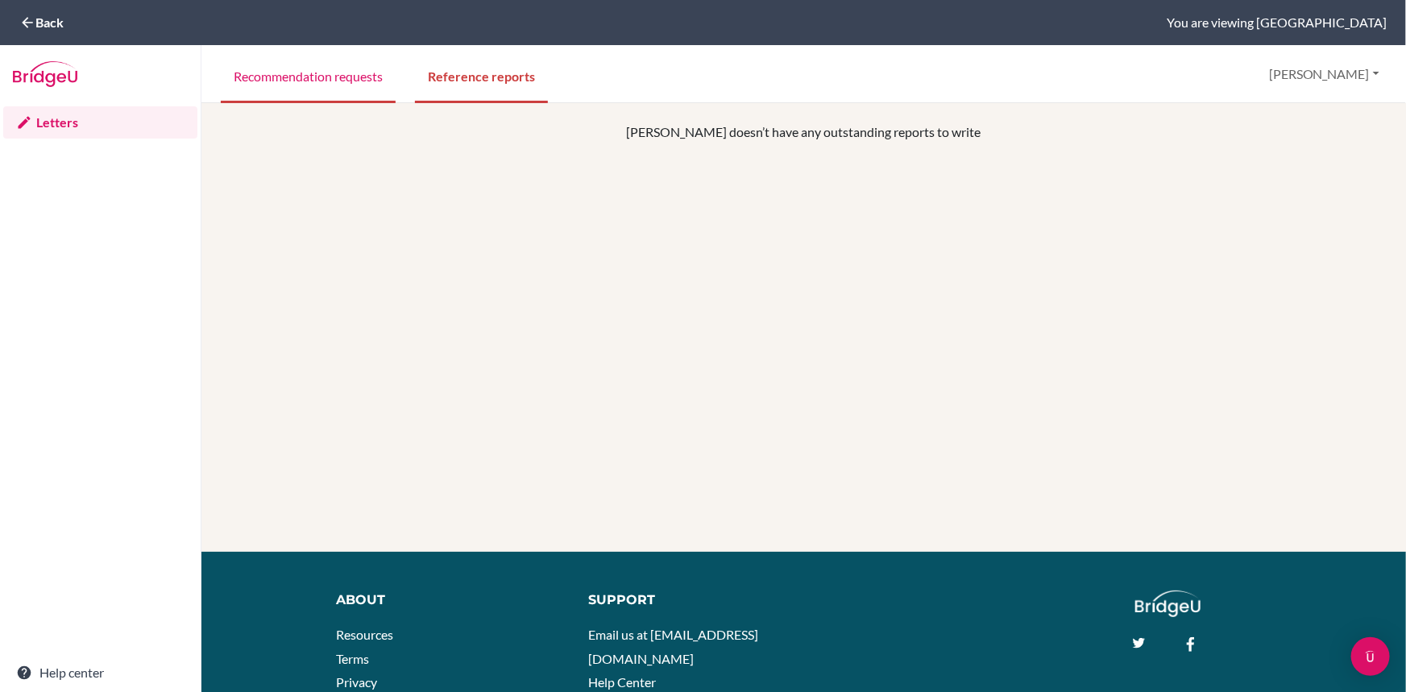
click at [259, 73] on link "Recommendation requests" at bounding box center [308, 76] width 175 height 56
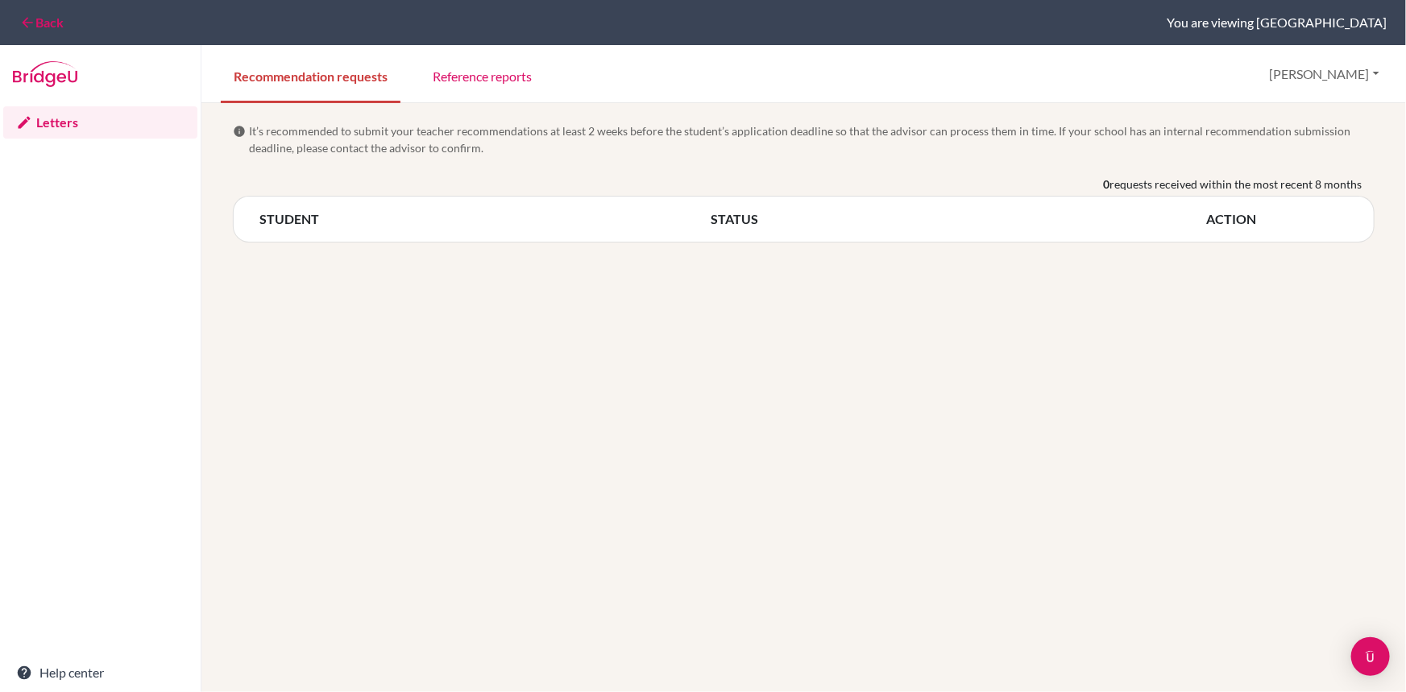
click at [23, 27] on icon at bounding box center [27, 23] width 16 height 16
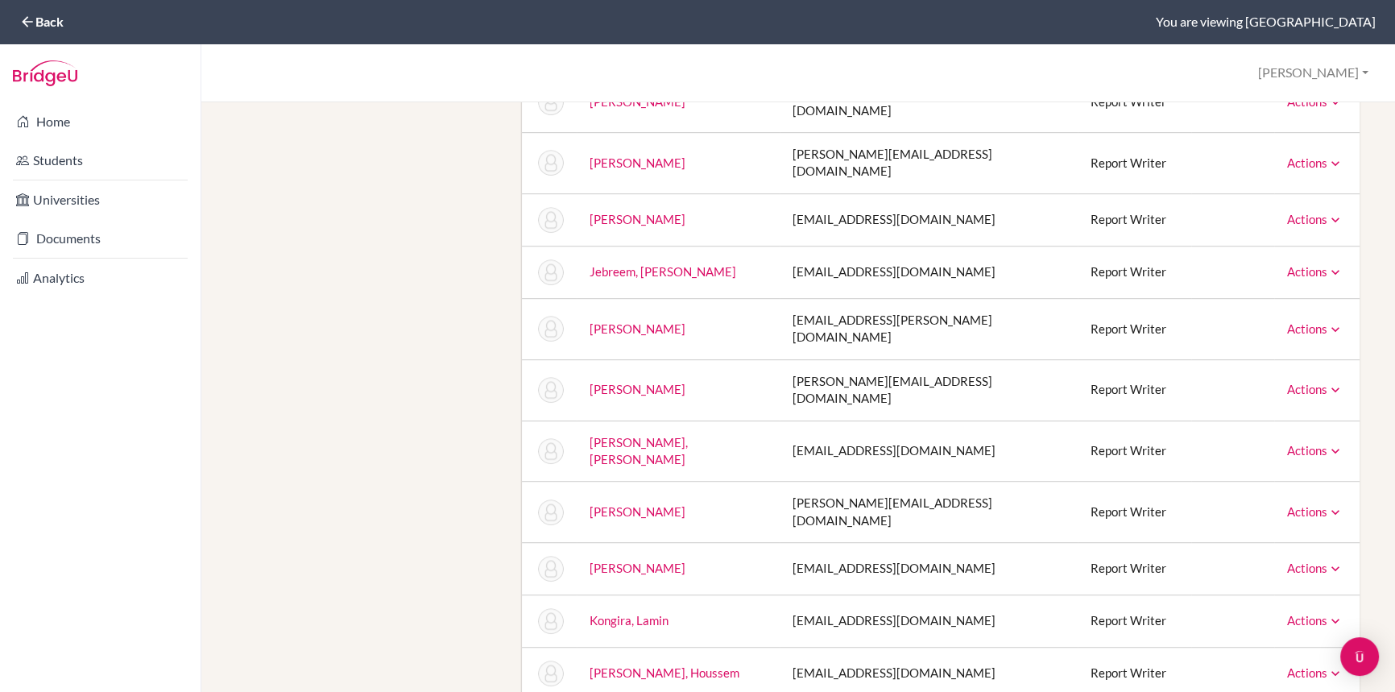
scroll to position [1263, 0]
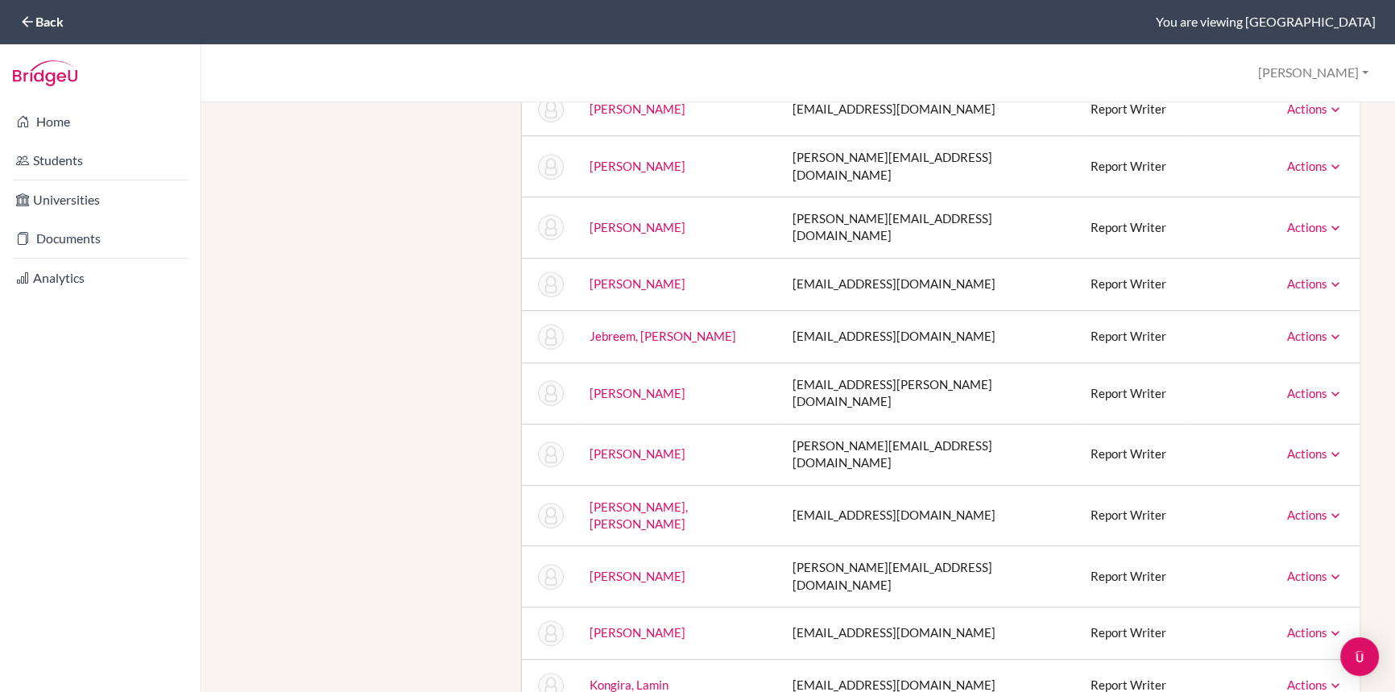
click at [1315, 446] on link "Actions" at bounding box center [1315, 453] width 56 height 15
click at [1238, 470] on link "Message" at bounding box center [1274, 481] width 137 height 23
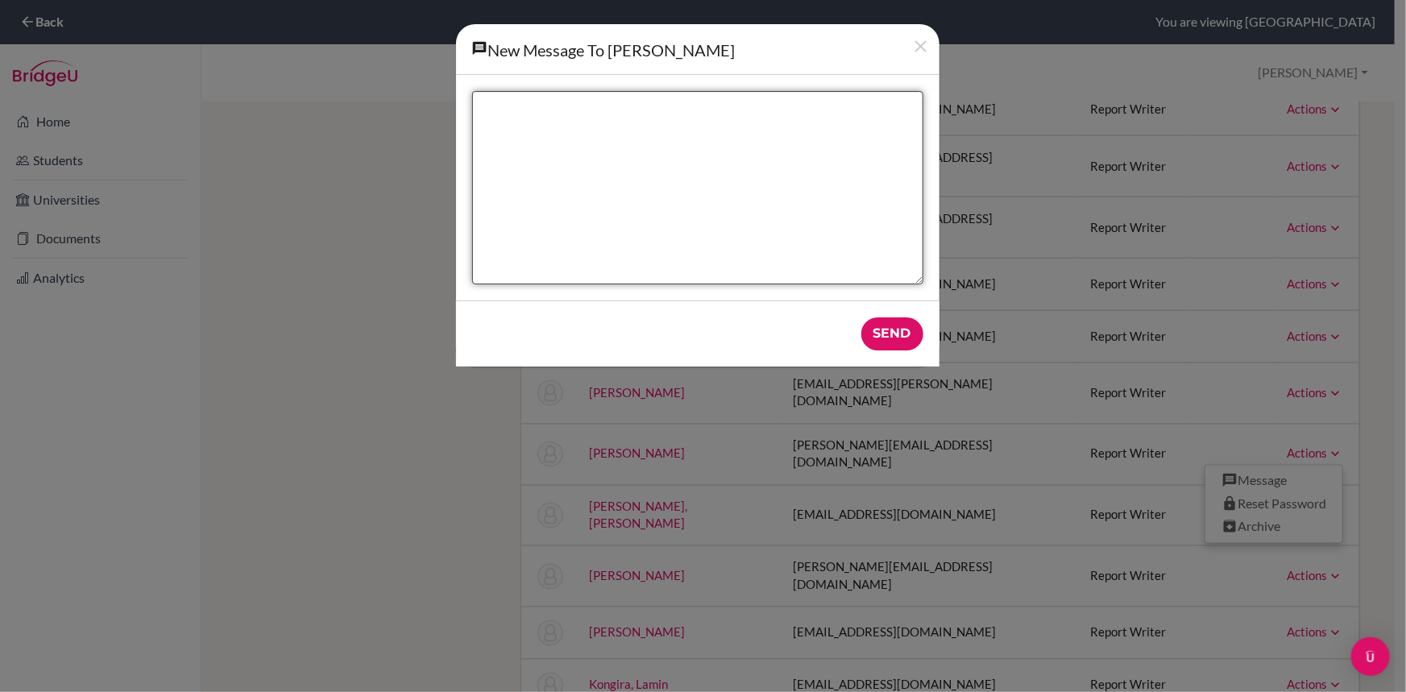
click at [638, 163] on textarea "New message" at bounding box center [697, 187] width 451 height 193
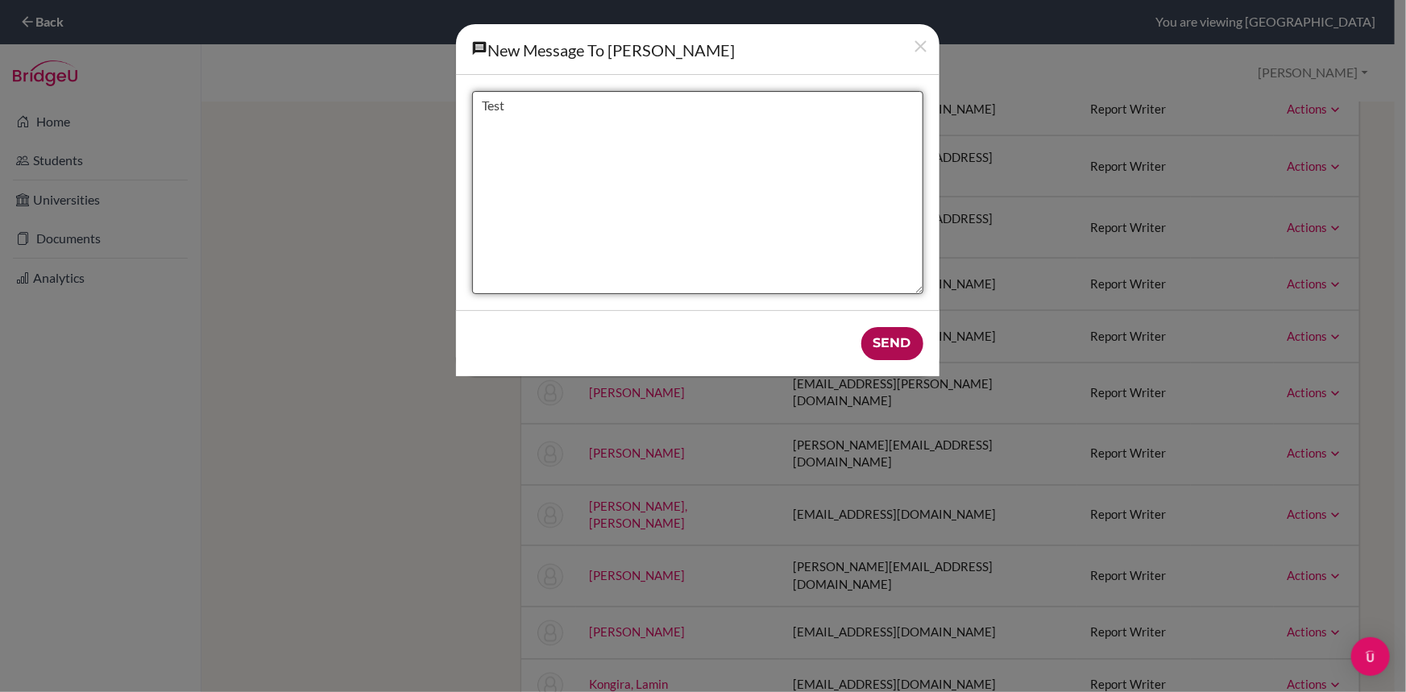
type textarea "Test"
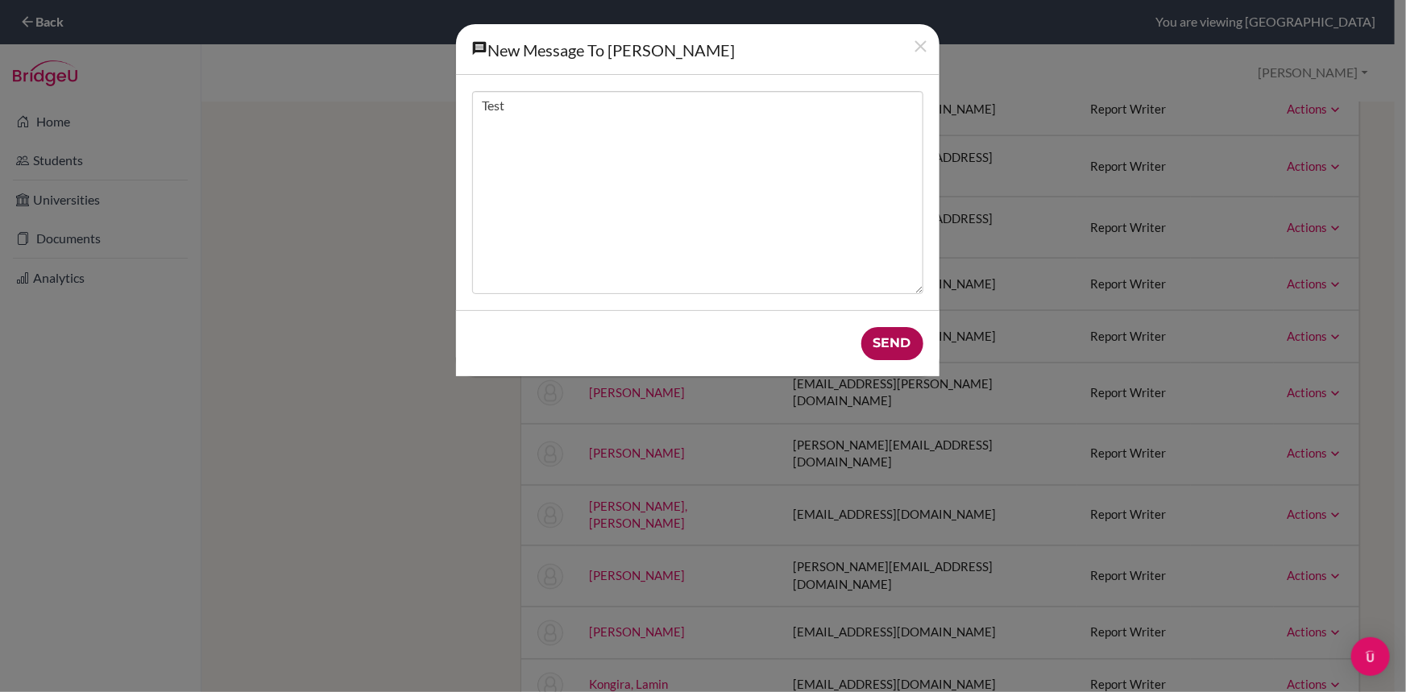
click at [887, 333] on input "Send" at bounding box center [892, 343] width 62 height 33
type input "Send"
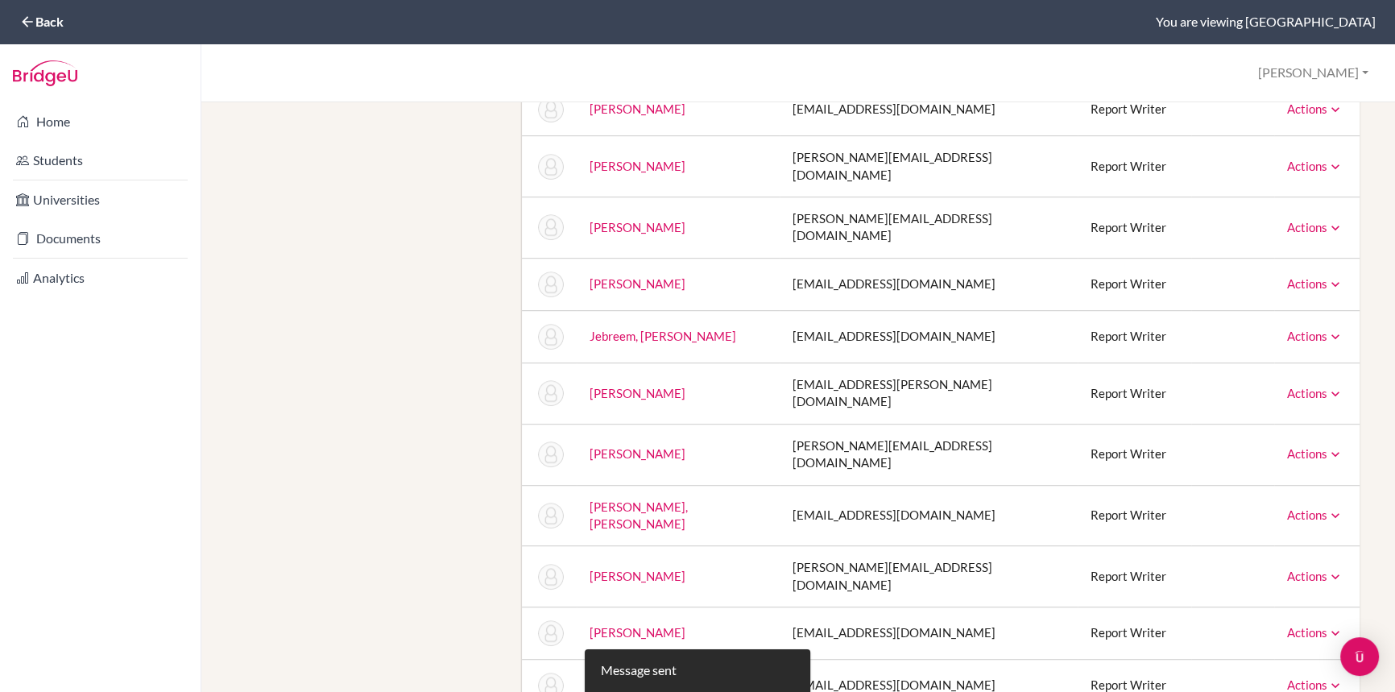
click at [636, 446] on link "Juvida, Vincent" at bounding box center [638, 453] width 96 height 15
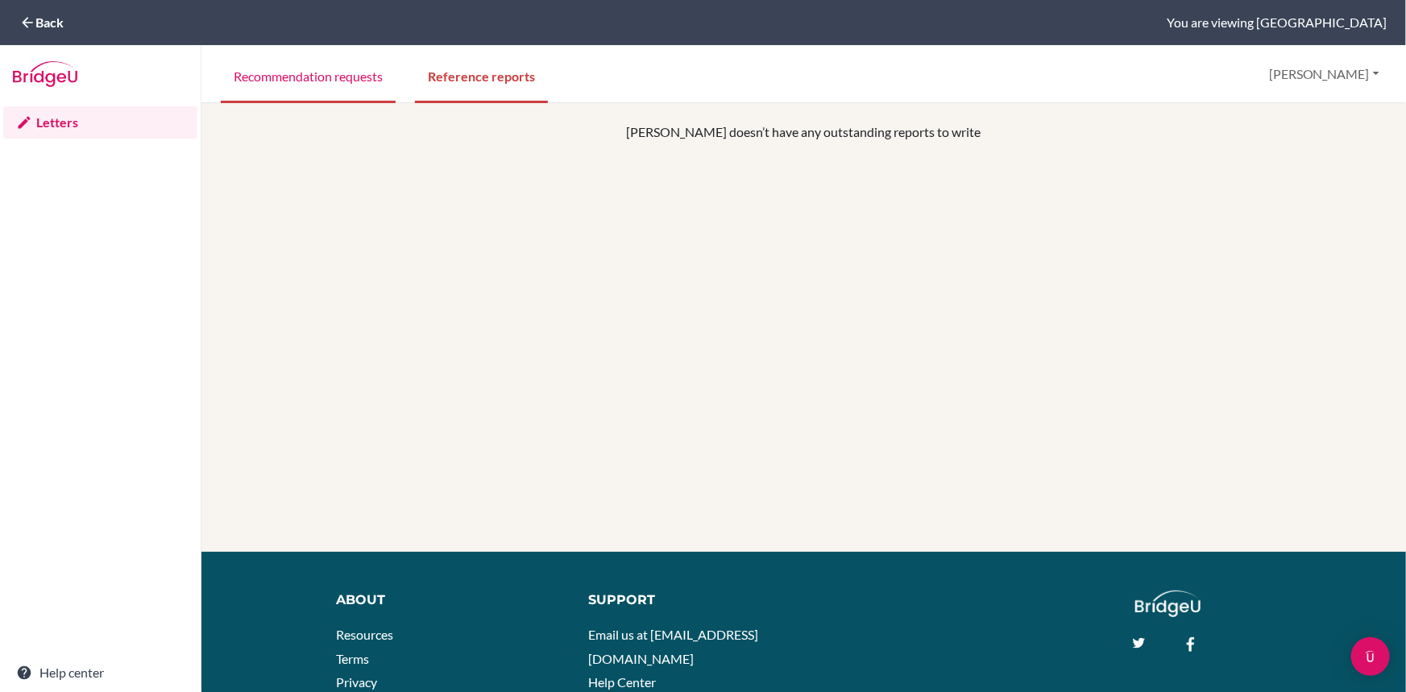
click at [318, 81] on link "Recommendation requests" at bounding box center [308, 76] width 175 height 56
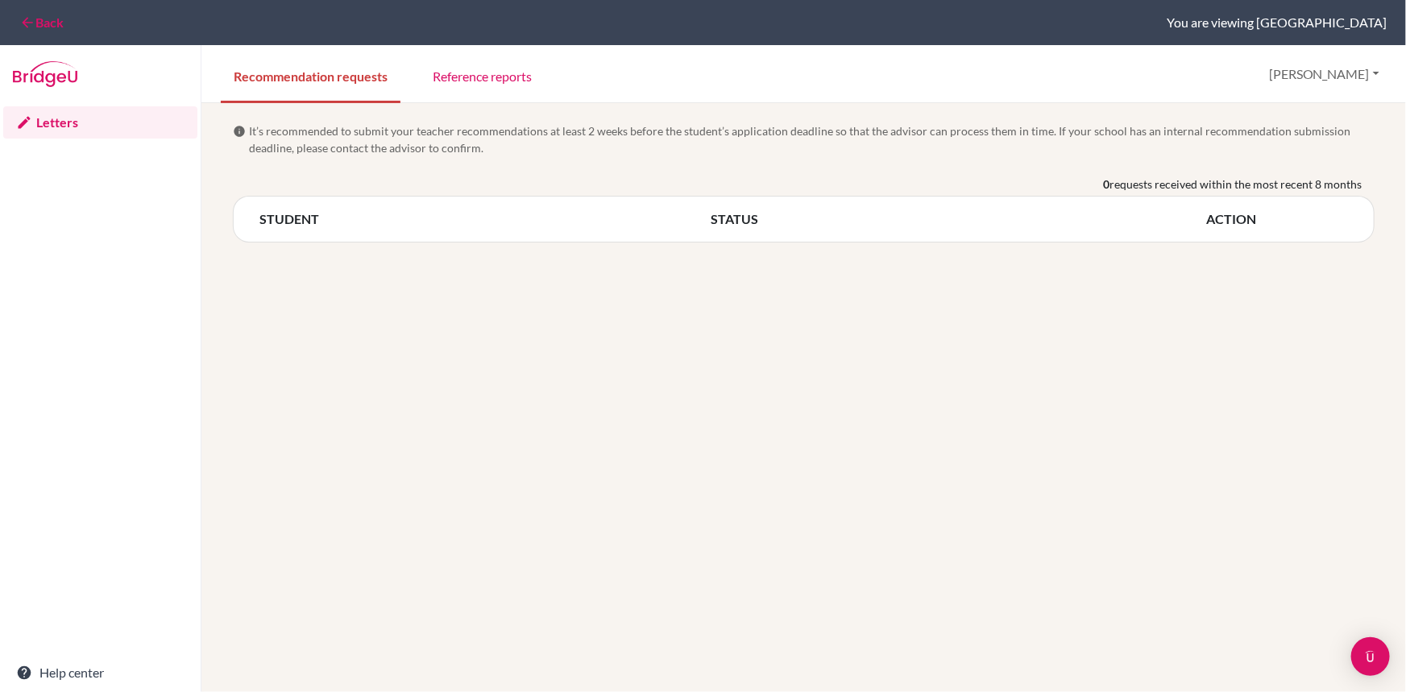
click at [26, 16] on icon at bounding box center [27, 23] width 16 height 16
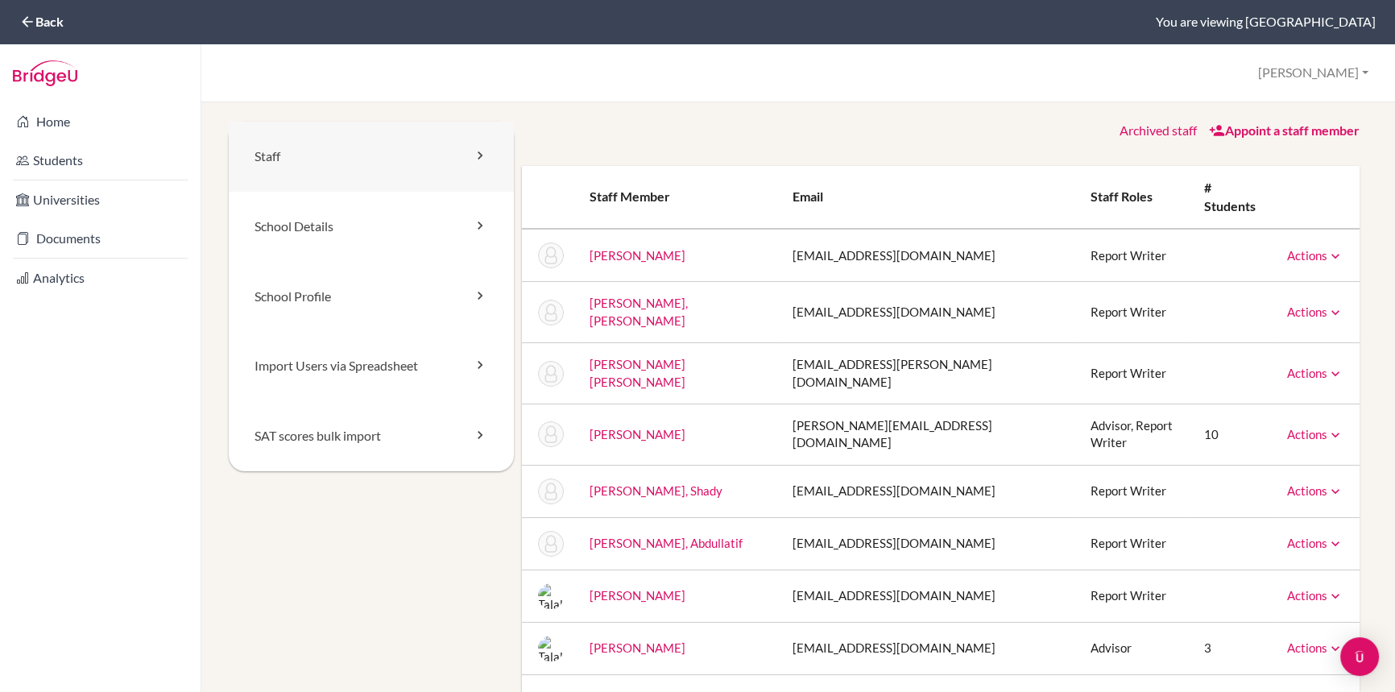
click at [472, 151] on icon at bounding box center [480, 155] width 16 height 16
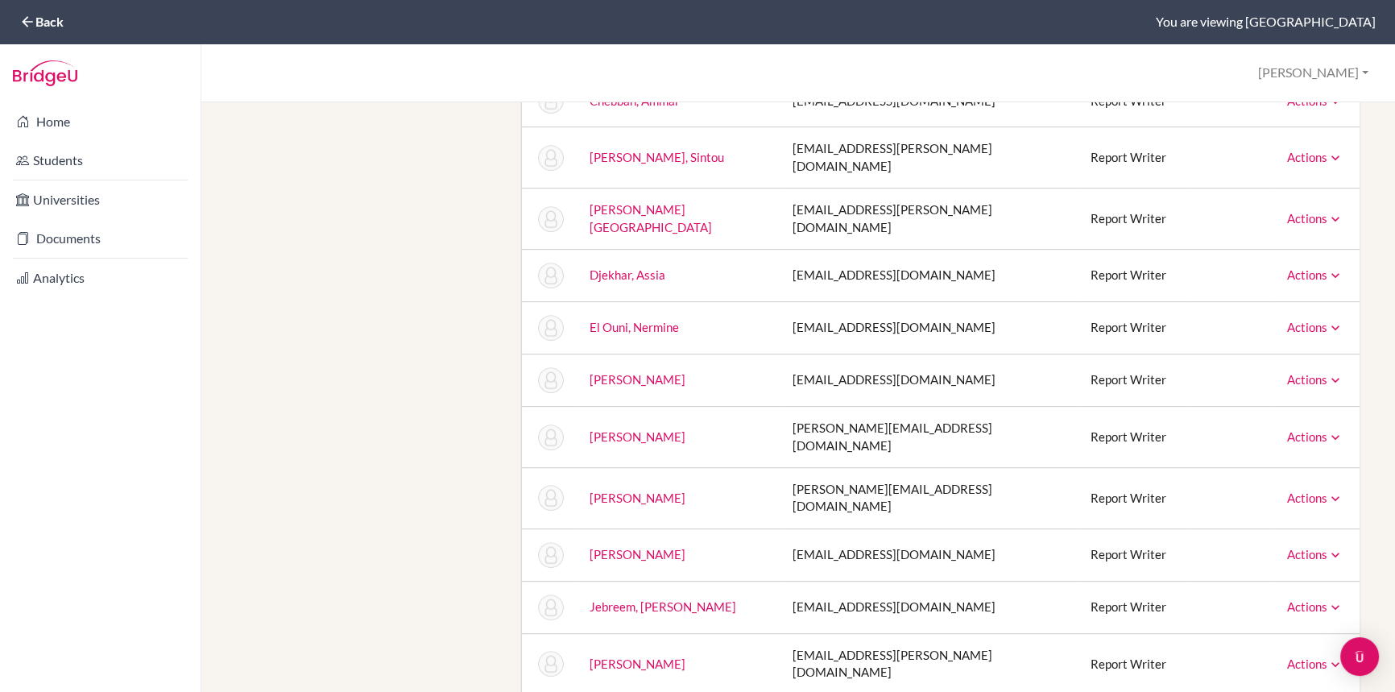
scroll to position [1025, 0]
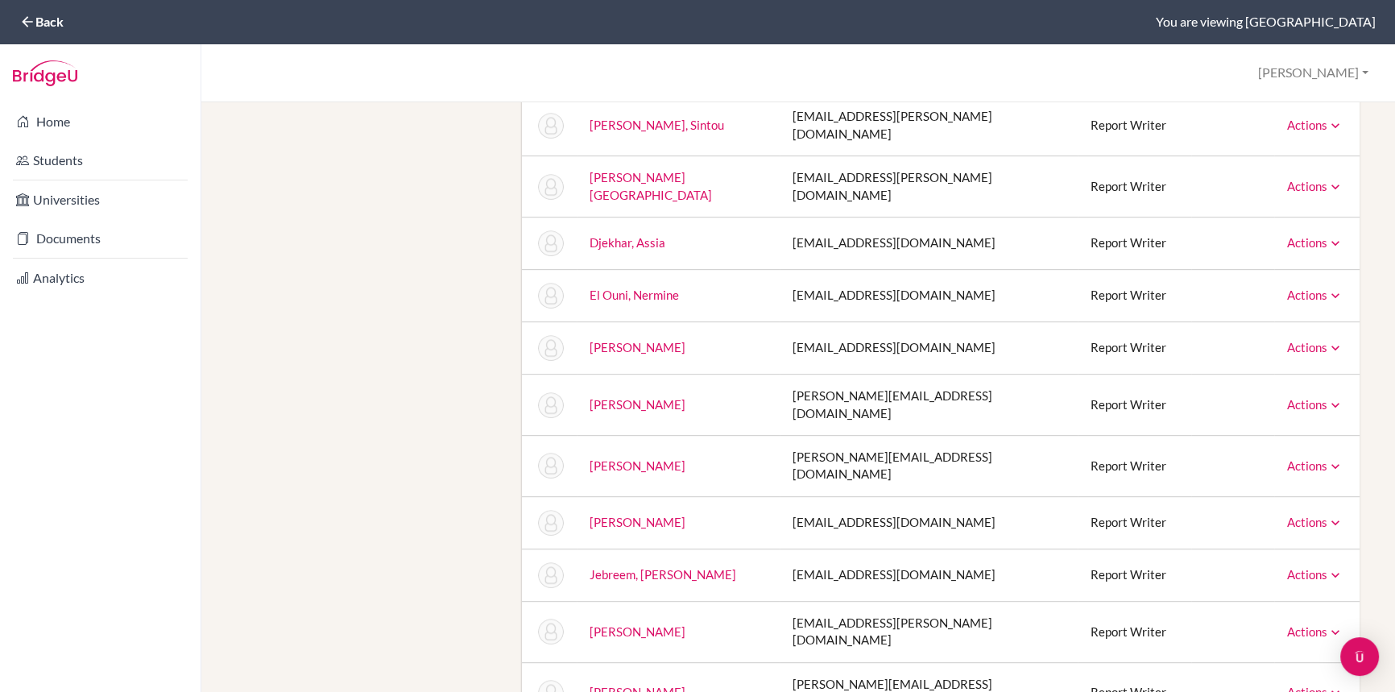
click at [1328, 567] on icon at bounding box center [1336, 575] width 16 height 16
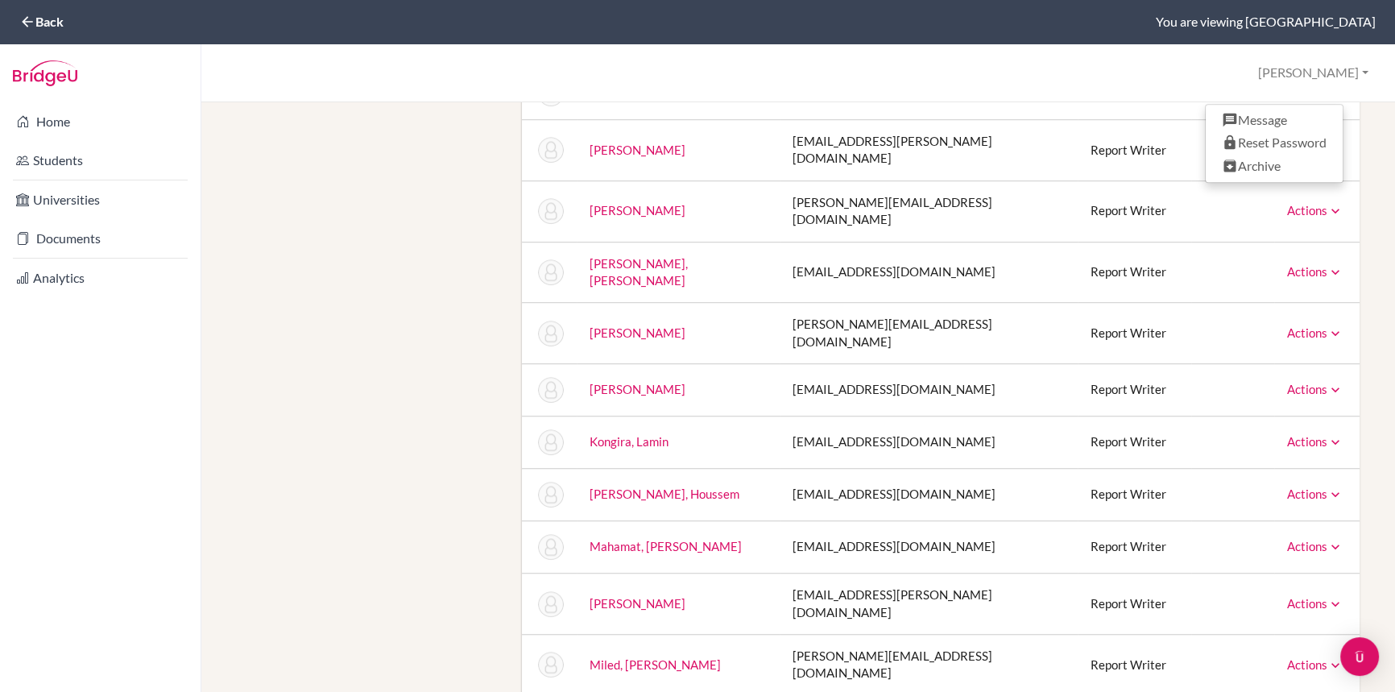
scroll to position [1482, 0]
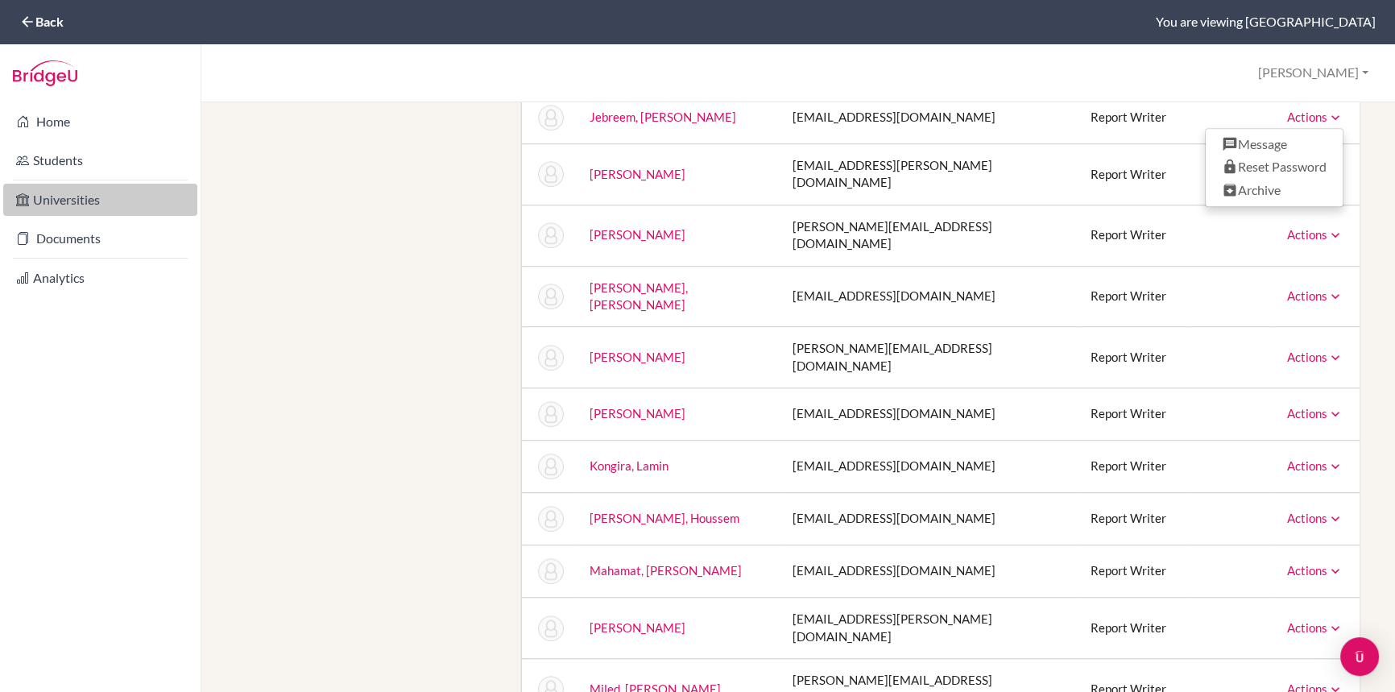
click at [48, 197] on link "Universities" at bounding box center [100, 200] width 194 height 32
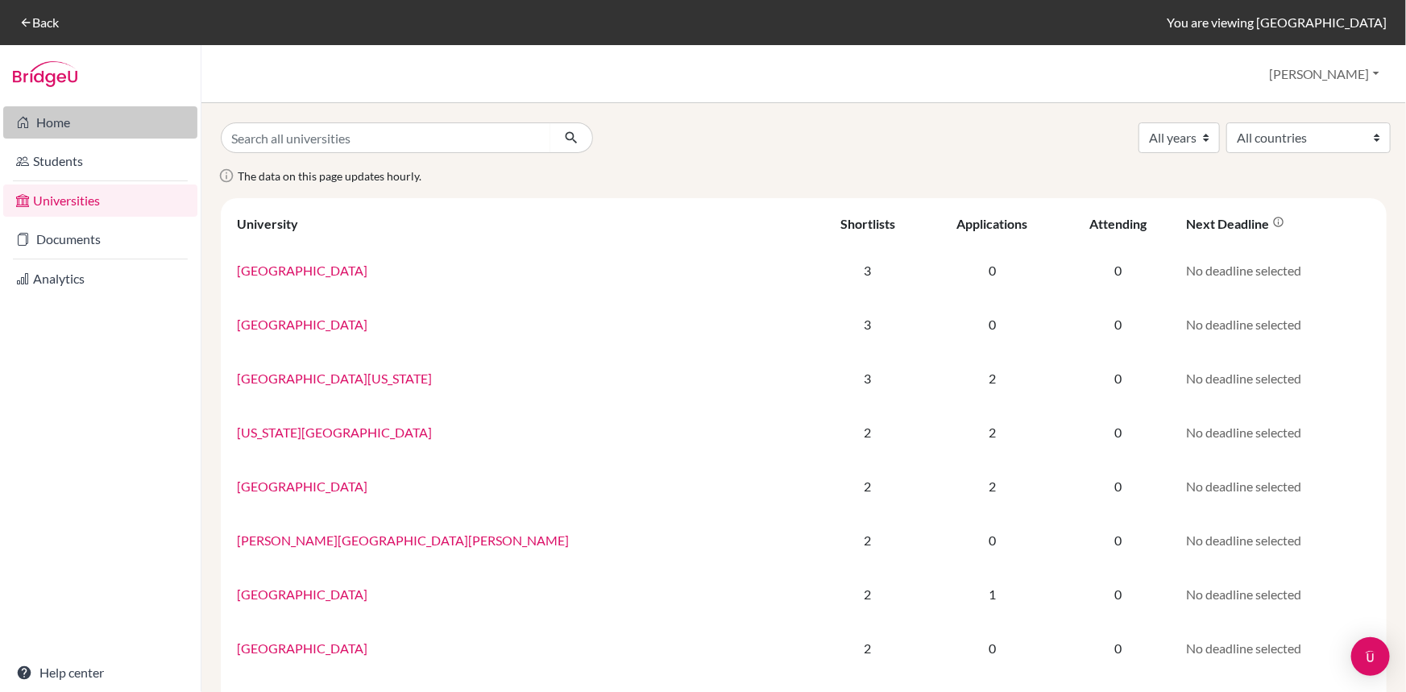
click at [54, 116] on link "Home" at bounding box center [100, 122] width 194 height 32
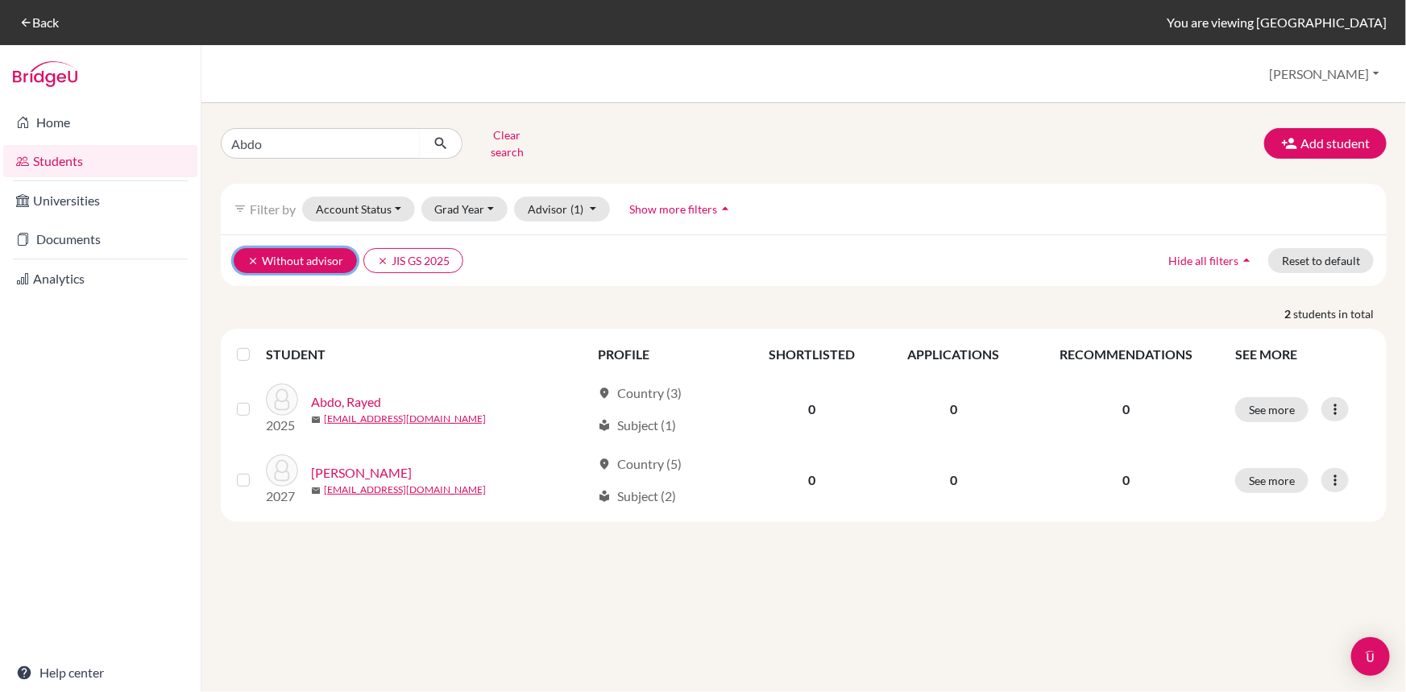
click at [250, 255] on icon "clear" at bounding box center [252, 260] width 11 height 11
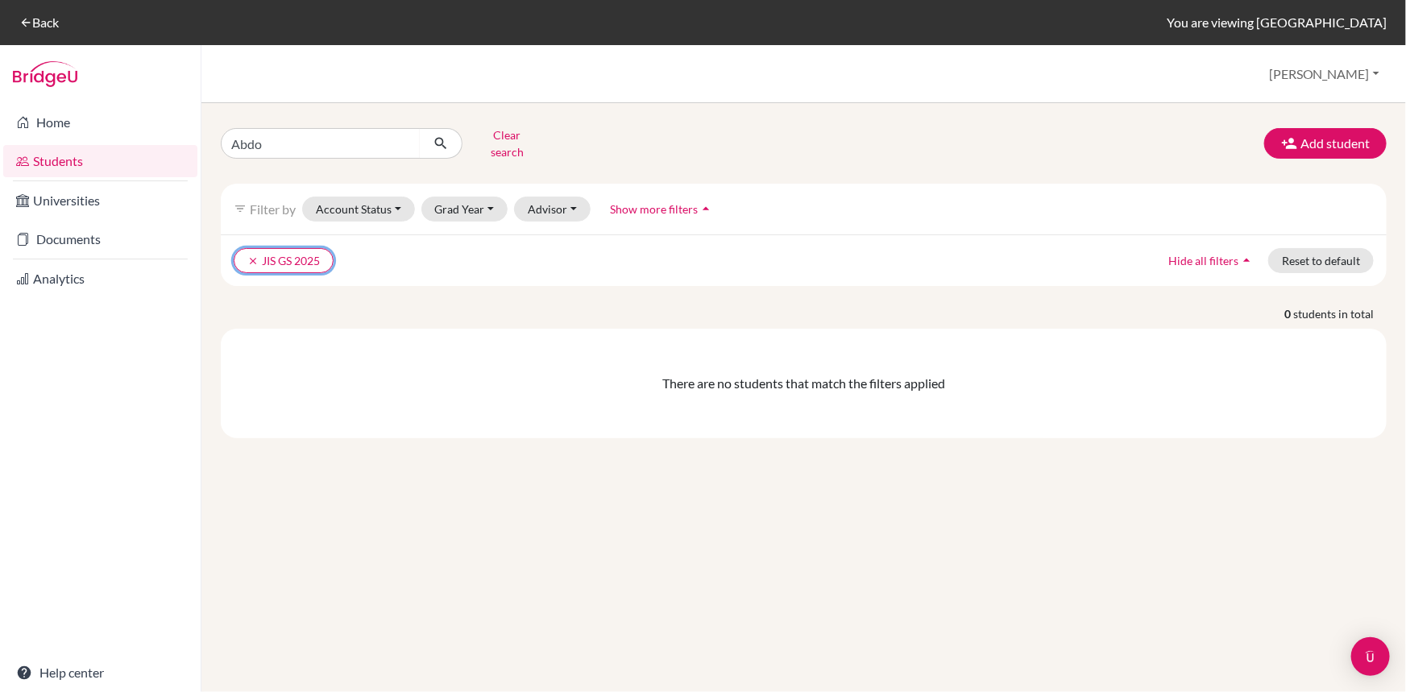
click at [240, 248] on button "clear JIS GS 2025" at bounding box center [284, 260] width 100 height 25
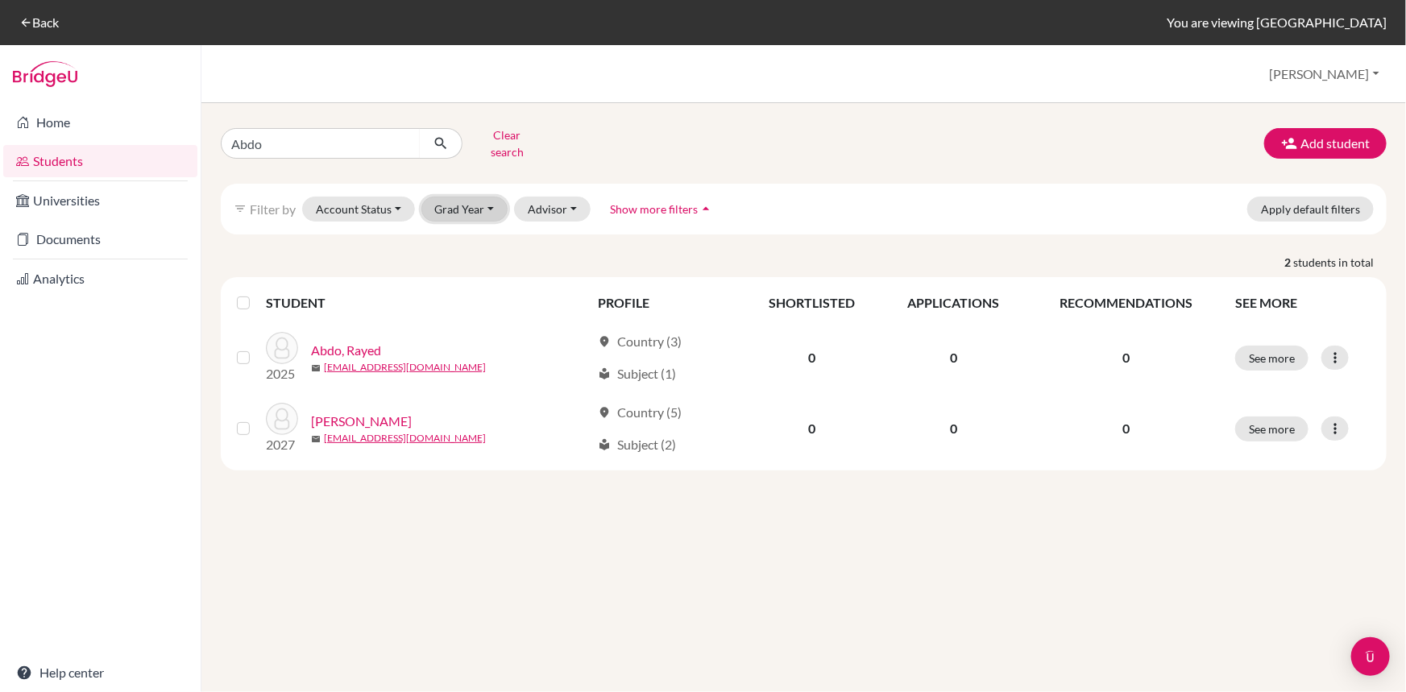
click at [490, 197] on button "Grad Year" at bounding box center [464, 209] width 87 height 25
click at [467, 234] on span "2027" at bounding box center [455, 243] width 29 height 19
